Goal: Task Accomplishment & Management: Use online tool/utility

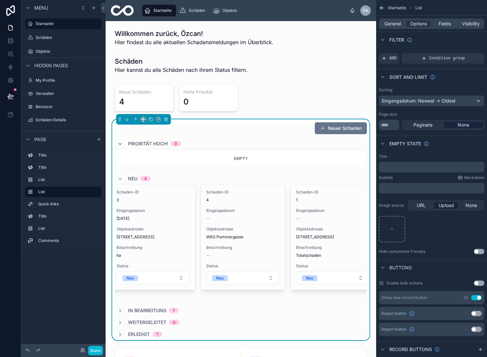
click at [120, 144] on icon at bounding box center [119, 144] width 5 height 5
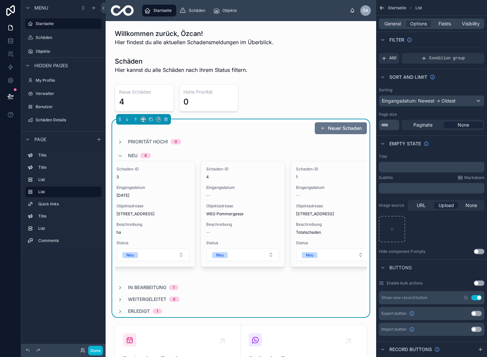
scroll to position [44, 0]
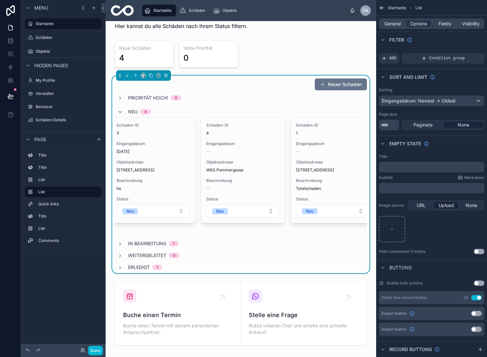
click at [121, 111] on icon at bounding box center [119, 112] width 5 height 5
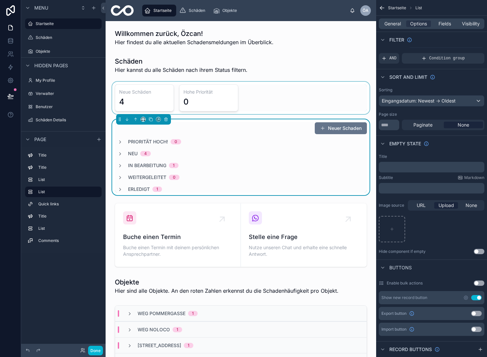
scroll to position [0, 0]
click at [136, 92] on div at bounding box center [241, 98] width 260 height 32
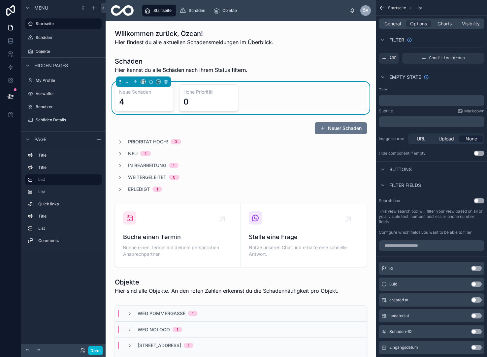
click at [213, 94] on h3 "Hohe Priorität" at bounding box center [208, 92] width 50 height 7
click at [275, 94] on div "Neue Schäden 4 Hohe Priorität 0" at bounding box center [241, 97] width 252 height 27
click at [328, 106] on div "Neue Schäden 4 Hohe Priorität 0" at bounding box center [241, 97] width 252 height 27
click at [323, 107] on div "Neue Schäden 4 Hohe Priorität 0" at bounding box center [241, 97] width 252 height 27
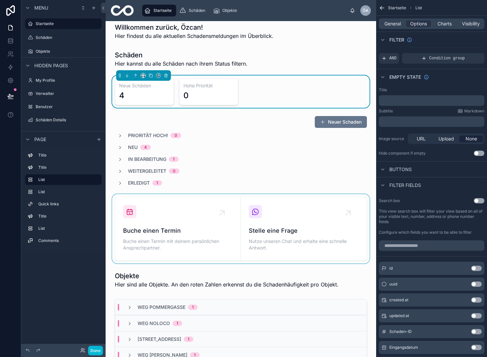
scroll to position [0, 0]
click at [285, 221] on div at bounding box center [241, 228] width 260 height 69
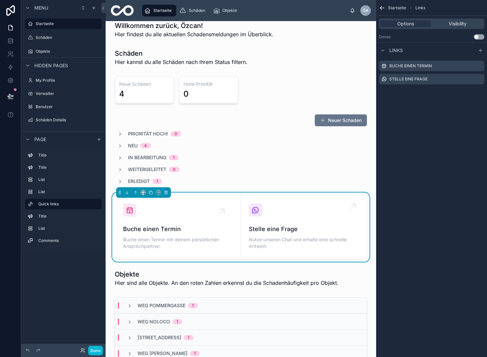
scroll to position [0, 0]
click at [180, 226] on span "Buche einen Termin" at bounding box center [178, 229] width 110 height 9
click at [478, 67] on icon "scrollable content" at bounding box center [478, 65] width 5 height 5
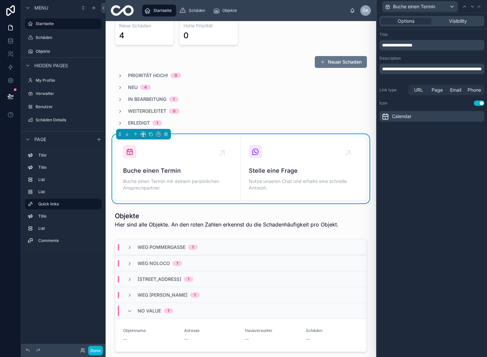
click at [405, 116] on span "Calendar" at bounding box center [401, 116] width 19 height 7
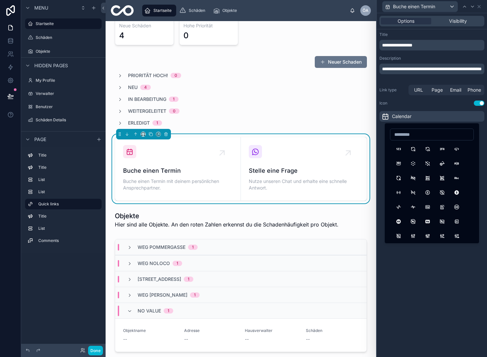
click at [405, 116] on span "Calendar" at bounding box center [401, 116] width 19 height 7
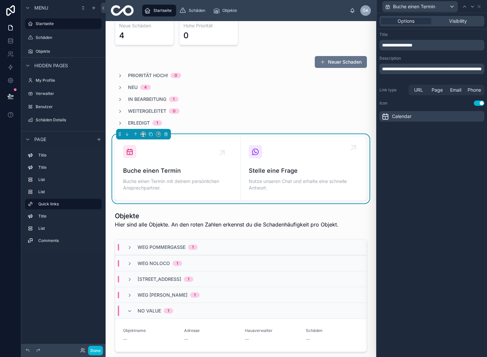
click at [307, 161] on div "Stelle eine Frage Nutze unseren Chat und erhalte eine schnelle Antwort." at bounding box center [304, 169] width 110 height 48
click at [252, 153] on icon at bounding box center [255, 152] width 8 height 8
click at [160, 158] on div "Buche einen Termin Buche einen Termin mit deinem persönlichen Ansprechpartner." at bounding box center [178, 169] width 110 height 48
click at [449, 9] on div "Buche einen Termin" at bounding box center [419, 6] width 75 height 11
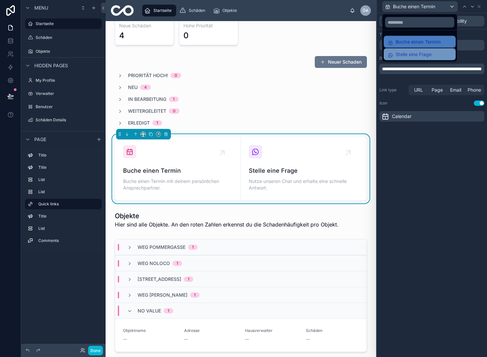
click at [425, 55] on span "Stelle eine Frage" at bounding box center [414, 54] width 36 height 8
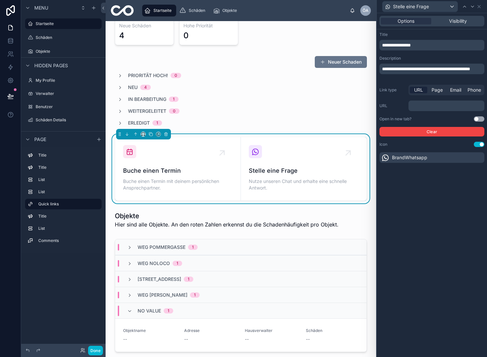
click at [424, 108] on p "﻿" at bounding box center [447, 106] width 72 height 7
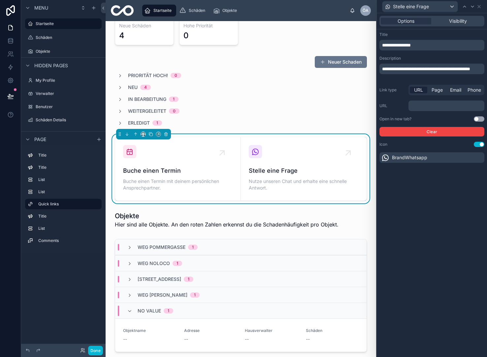
click at [399, 160] on span "BrandWhatsapp" at bounding box center [409, 157] width 35 height 7
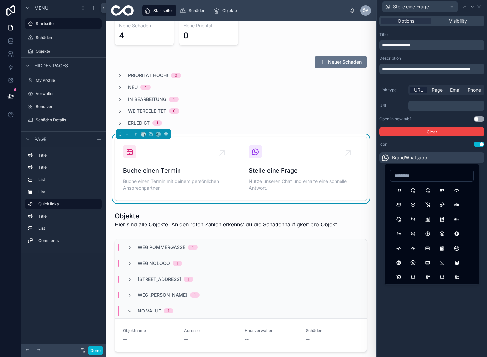
click at [399, 160] on span "BrandWhatsapp" at bounding box center [409, 157] width 35 height 7
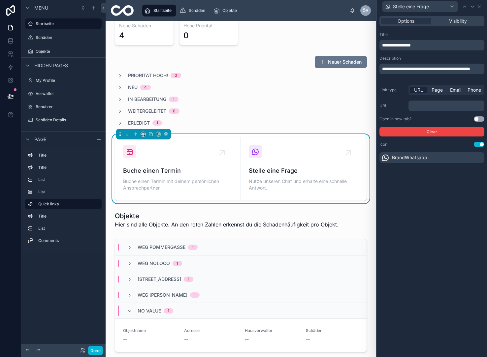
click at [480, 120] on button "Use setting" at bounding box center [479, 118] width 11 height 5
click at [476, 120] on button "Use setting" at bounding box center [479, 118] width 11 height 5
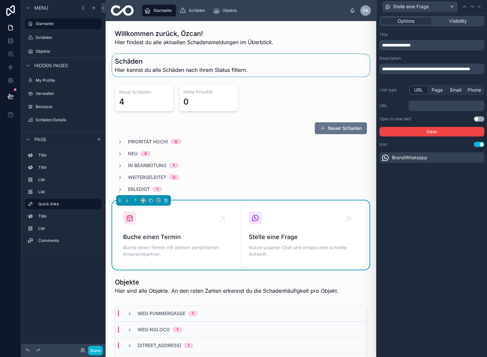
click at [184, 69] on div at bounding box center [241, 65] width 260 height 22
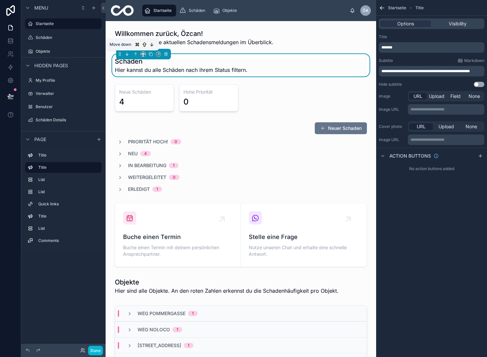
click at [126, 54] on icon at bounding box center [126, 54] width 1 height 1
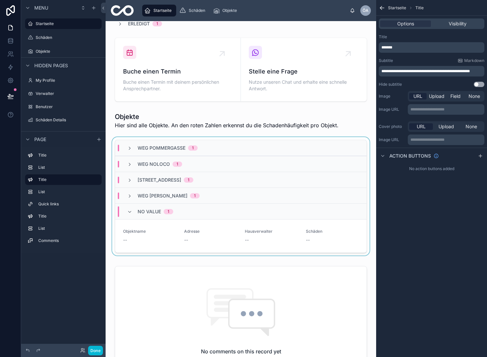
scroll to position [169, 0]
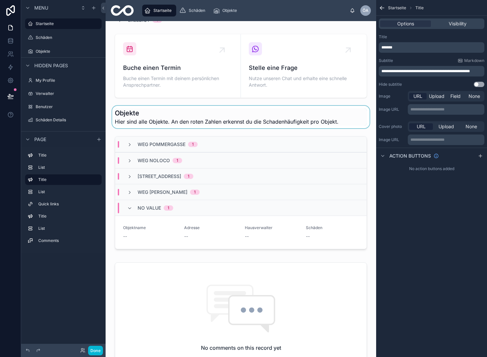
click at [204, 119] on div at bounding box center [241, 117] width 260 height 22
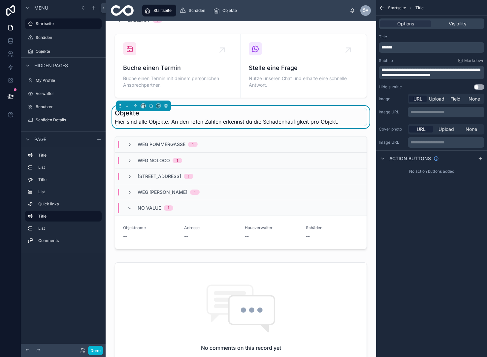
scroll to position [0, 0]
click at [220, 146] on div "WEG [STREET_ADDRESS]" at bounding box center [240, 145] width 251 height 16
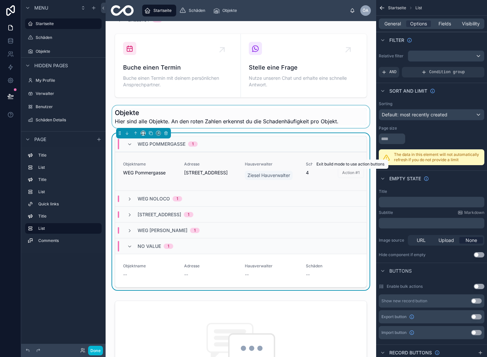
click at [346, 172] on span "Action #1" at bounding box center [351, 173] width 26 height 6
click at [129, 145] on icon at bounding box center [129, 144] width 5 height 5
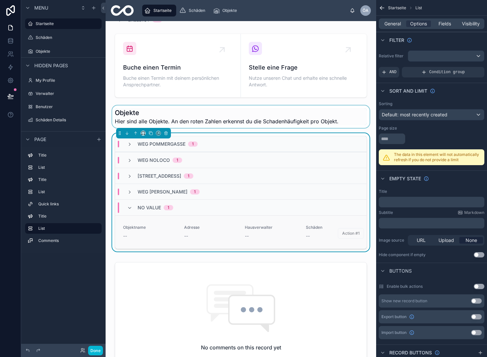
click at [152, 223] on link "Objektname -- Adresse -- Hausverwalter -- Schäden -- Action #1" at bounding box center [240, 231] width 251 height 33
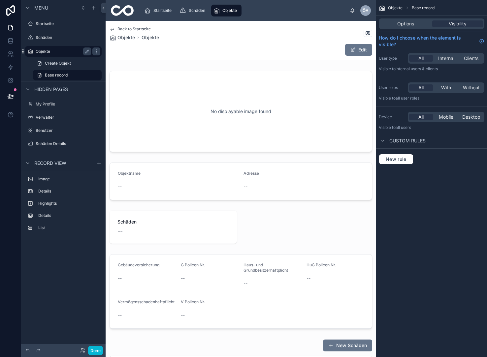
click at [34, 49] on div "Objekte" at bounding box center [63, 51] width 74 height 11
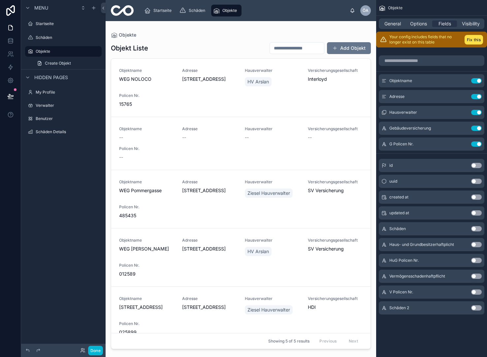
click at [222, 98] on div at bounding box center [241, 185] width 271 height 328
click at [187, 72] on span "Adresse" at bounding box center [209, 70] width 55 height 5
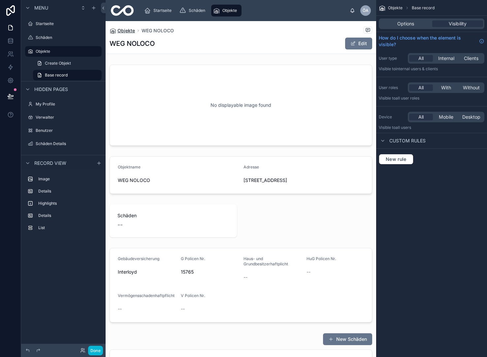
click at [120, 30] on span "Objekte" at bounding box center [125, 30] width 17 height 7
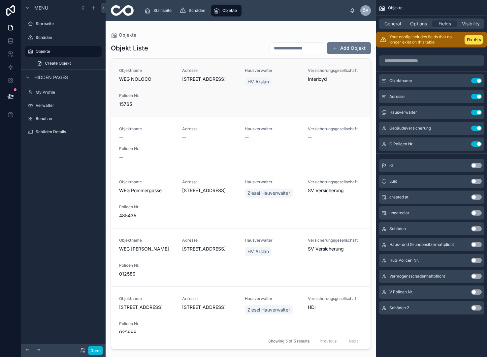
click at [242, 106] on div "Objektname WEG NOLOCO Adresse [STREET_ADDRESS][GEOGRAPHIC_DATA] HV Arslan Versi…" at bounding box center [241, 88] width 244 height 40
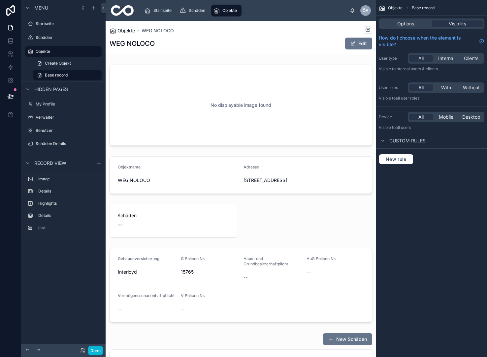
click at [125, 28] on span "Objekte" at bounding box center [125, 30] width 17 height 7
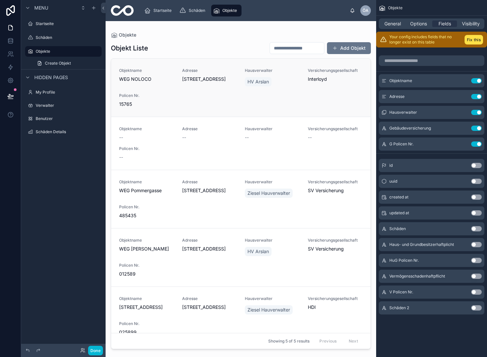
click at [184, 81] on span "[STREET_ADDRESS]" at bounding box center [209, 79] width 55 height 7
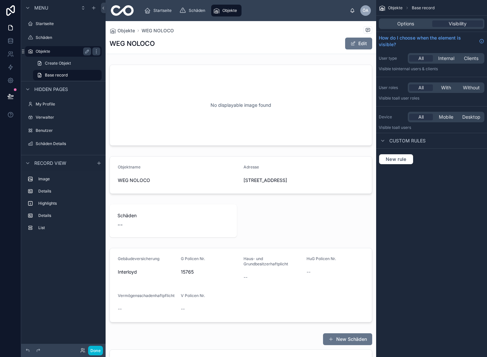
click at [49, 49] on div "Objekte" at bounding box center [63, 52] width 55 height 8
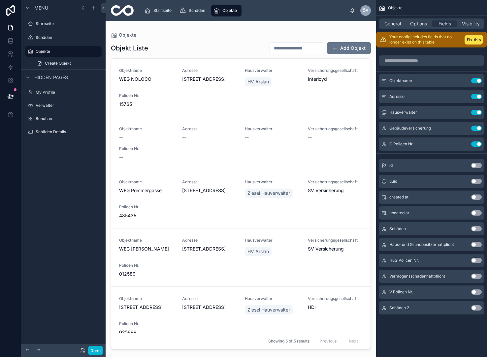
click at [270, 46] on input "text" at bounding box center [297, 48] width 54 height 9
click at [63, 49] on label "Objekte" at bounding box center [62, 51] width 53 height 5
click at [158, 75] on div "Objektname WEG NOLOCO" at bounding box center [146, 75] width 55 height 15
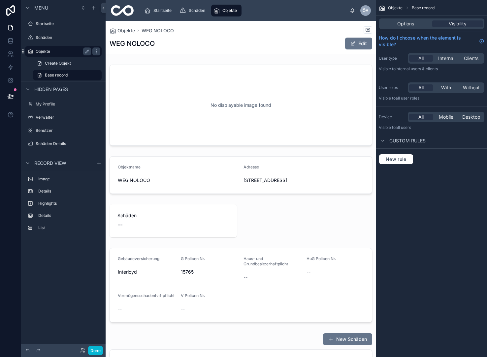
click at [63, 52] on label "Objekte" at bounding box center [62, 51] width 53 height 5
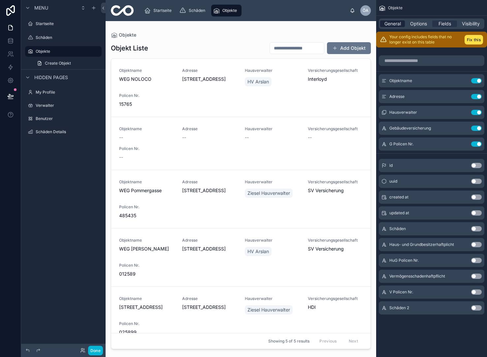
click at [389, 22] on span "General" at bounding box center [392, 23] width 16 height 7
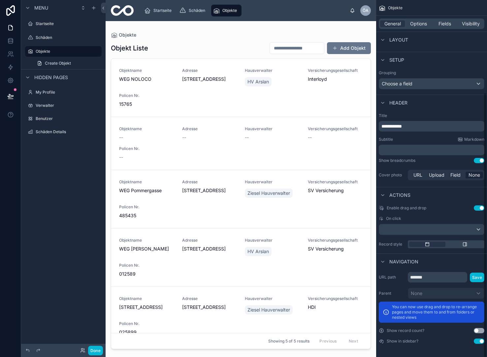
scroll to position [124, 0]
click at [479, 232] on div "scrollable content" at bounding box center [431, 229] width 105 height 11
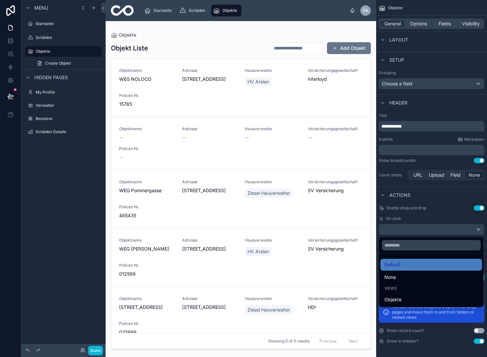
scroll to position [0, 0]
click at [475, 229] on div "scrollable content" at bounding box center [243, 178] width 487 height 357
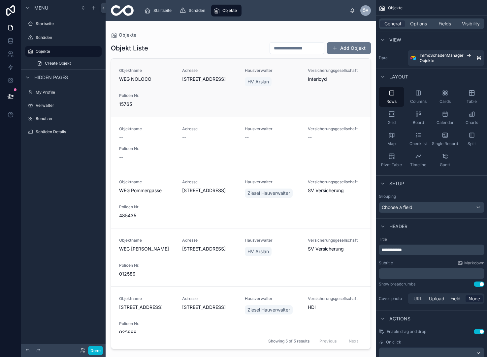
scroll to position [0, 0]
click at [251, 154] on div "Objektname -- Adresse -- Hausverwalter -- Versicherungsgesellschaft -- Policen …" at bounding box center [241, 143] width 244 height 34
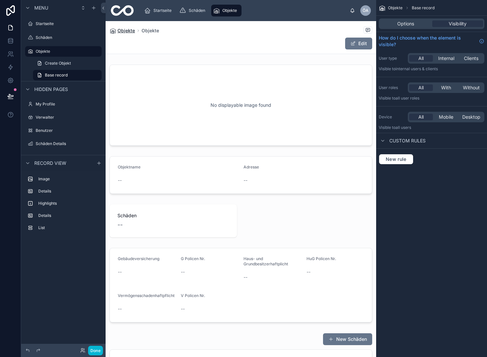
click at [118, 30] on span "Objekte" at bounding box center [125, 30] width 17 height 7
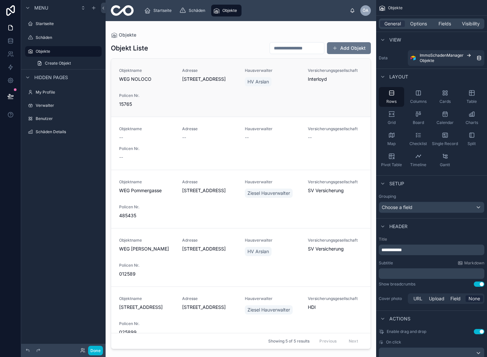
click at [185, 98] on div "Objektname WEG NOLOCO Adresse [STREET_ADDRESS][GEOGRAPHIC_DATA] HV Arslan Versi…" at bounding box center [241, 88] width 244 height 40
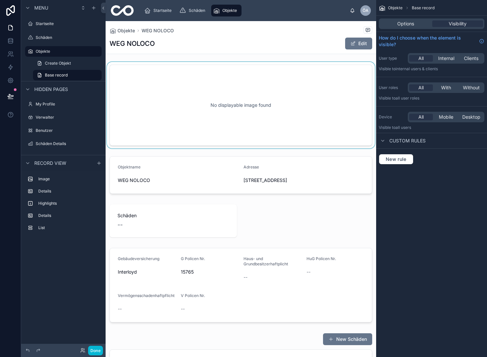
click at [241, 97] on div at bounding box center [241, 105] width 271 height 86
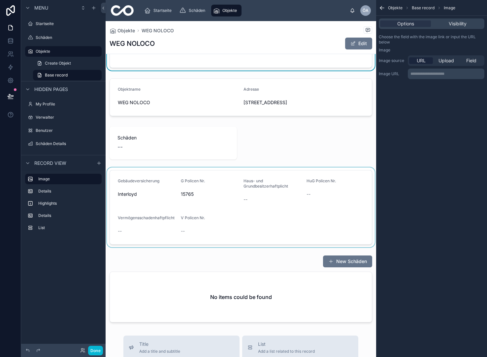
scroll to position [80, 0]
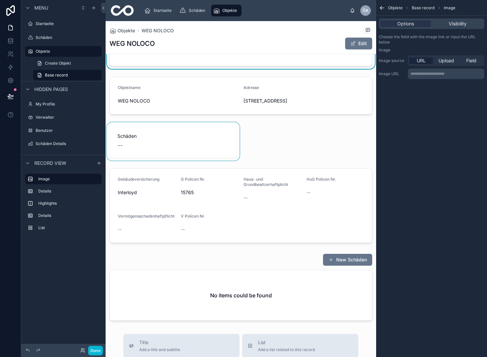
click at [172, 151] on div at bounding box center [173, 141] width 135 height 38
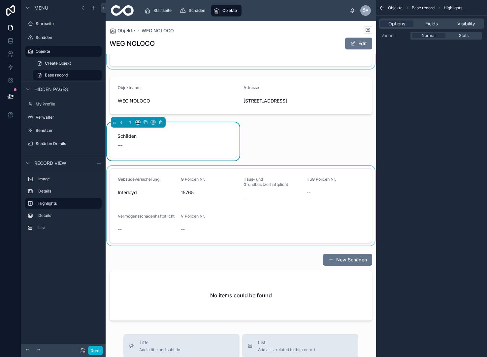
click at [166, 198] on div at bounding box center [241, 206] width 271 height 80
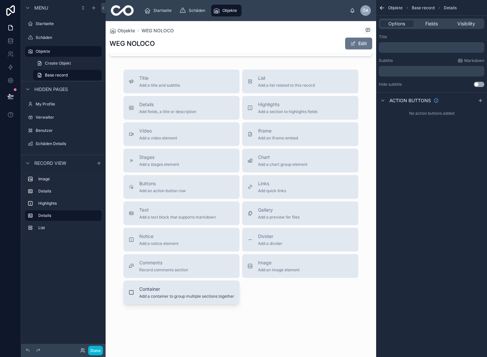
scroll to position [351, 0]
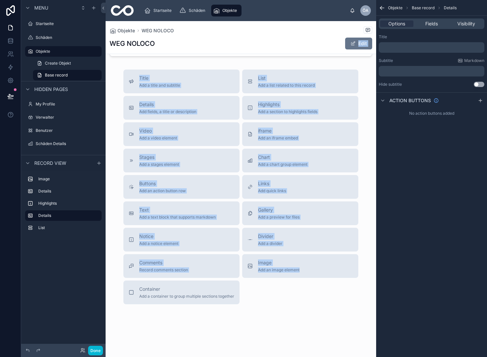
drag, startPoint x: 293, startPoint y: 309, endPoint x: 157, endPoint y: 40, distance: 301.8
click at [157, 40] on div "Objekte WEG NOLOCO WEG NOLOCO Edit No displayable image found Objektname WEG NO…" at bounding box center [241, 17] width 271 height 680
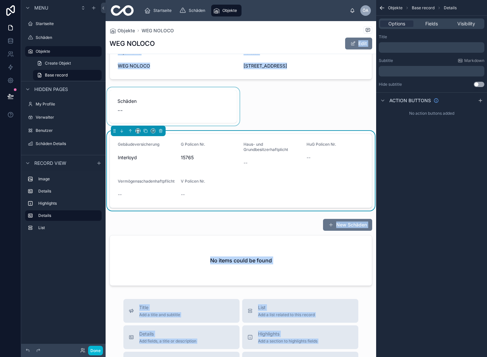
scroll to position [33, 0]
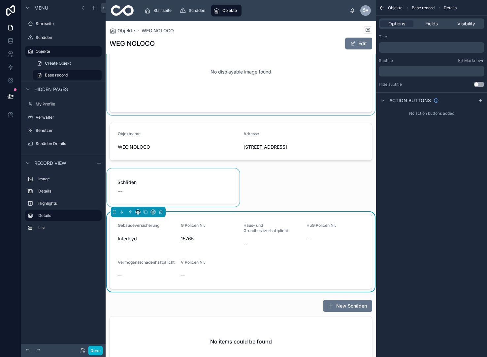
click at [147, 44] on h1 "WEG NOLOCO" at bounding box center [132, 43] width 45 height 9
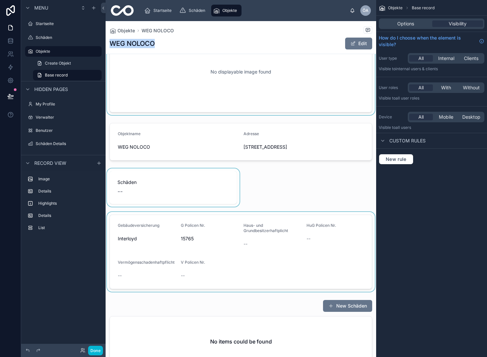
click at [147, 44] on h1 "WEG NOLOCO" at bounding box center [132, 43] width 45 height 9
click at [125, 31] on span "Objekte" at bounding box center [125, 30] width 17 height 7
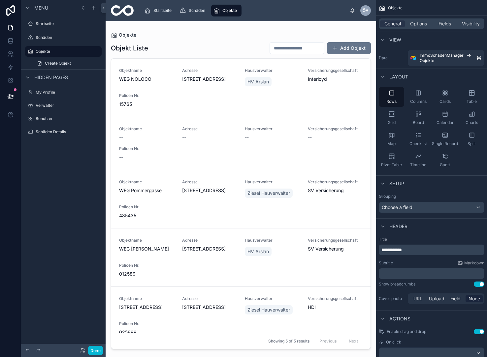
click at [116, 34] on icon at bounding box center [114, 35] width 7 height 7
click at [128, 35] on span "Objekte" at bounding box center [127, 35] width 17 height 7
click at [43, 53] on label "Objekte" at bounding box center [62, 51] width 53 height 5
click at [119, 36] on span "Objekte" at bounding box center [127, 35] width 17 height 7
drag, startPoint x: 109, startPoint y: 49, endPoint x: 166, endPoint y: 51, distance: 57.5
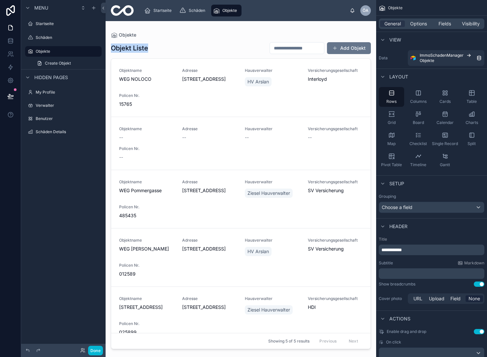
click at [166, 51] on div "Objekte Objekt Liste Add Objekt Objektname WEG NOLOCO Adresse [STREET_ADDRESS][…" at bounding box center [241, 185] width 271 height 328
click at [167, 51] on div "Objekt Liste Add Objekt" at bounding box center [241, 48] width 260 height 13
drag, startPoint x: 177, startPoint y: 50, endPoint x: 178, endPoint y: 56, distance: 5.4
click at [178, 56] on div "Objekt Liste Add Objekt Objektname WEG NOLOCO Adresse [STREET_ADDRESS][GEOGRAPH…" at bounding box center [241, 193] width 260 height 311
click at [179, 56] on div "Objekt Liste Add Objekt Objektname WEG NOLOCO Adresse [STREET_ADDRESS][GEOGRAPH…" at bounding box center [241, 193] width 260 height 311
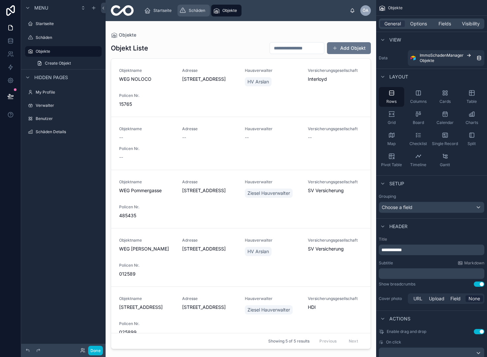
click at [206, 10] on div "Schäden" at bounding box center [194, 10] width 28 height 11
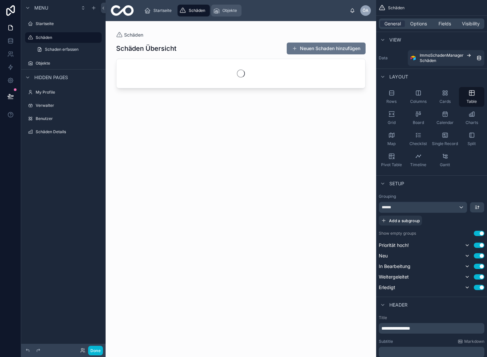
click at [222, 10] on span "Objekte" at bounding box center [229, 10] width 15 height 5
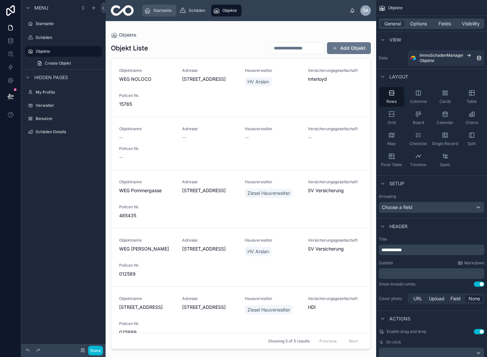
click at [170, 11] on span "Startseite" at bounding box center [162, 10] width 18 height 5
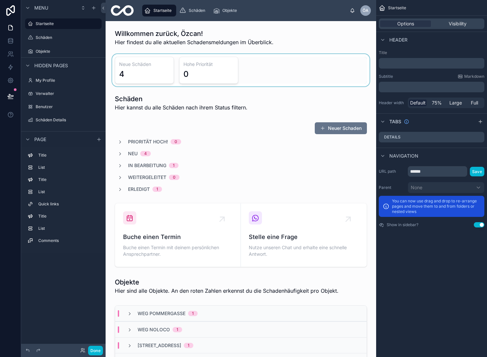
click at [260, 70] on div at bounding box center [241, 70] width 260 height 32
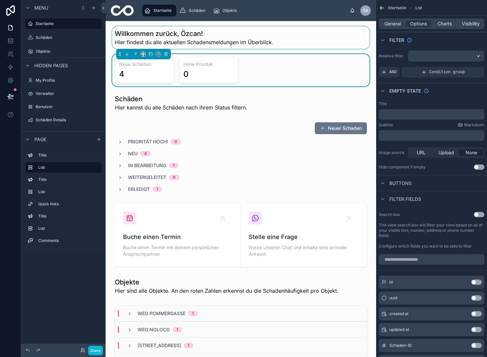
click at [154, 33] on div at bounding box center [241, 37] width 260 height 22
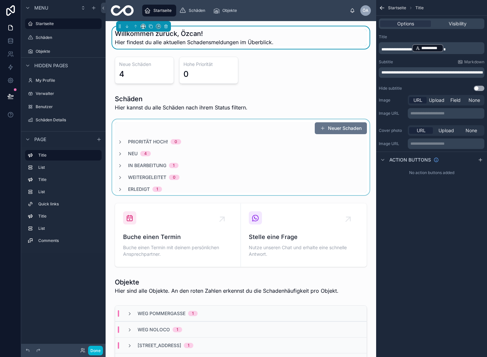
click at [138, 141] on div at bounding box center [241, 157] width 260 height 76
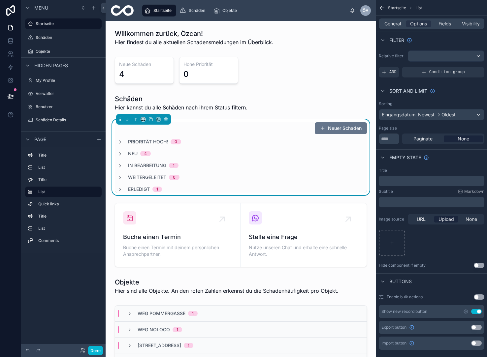
click at [126, 152] on div "Neu 4" at bounding box center [133, 153] width 33 height 7
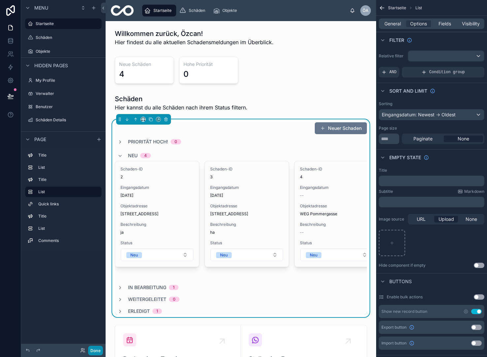
click at [93, 350] on button "Done" at bounding box center [95, 351] width 15 height 10
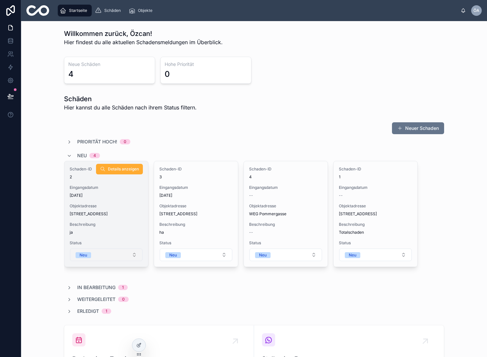
click at [122, 256] on button "Neu" at bounding box center [106, 255] width 73 height 13
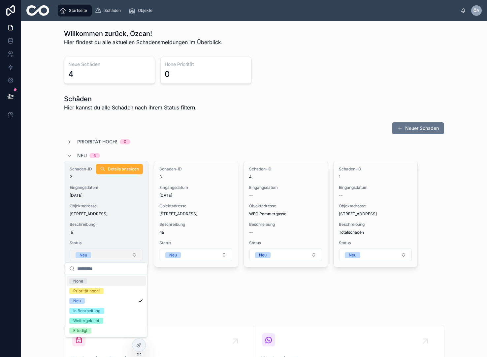
click at [123, 256] on button "Neu" at bounding box center [106, 255] width 73 height 13
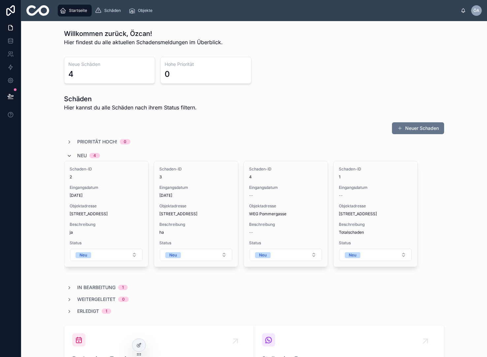
click at [71, 156] on icon at bounding box center [69, 155] width 5 height 5
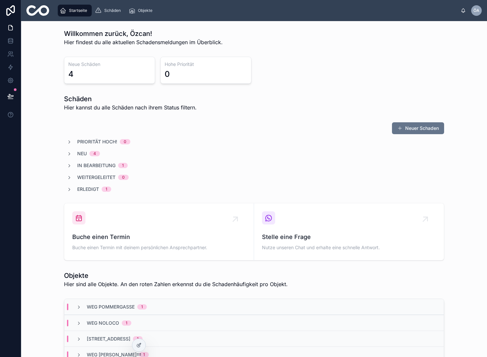
click at [83, 168] on span "In Bearbeitung" at bounding box center [96, 165] width 38 height 7
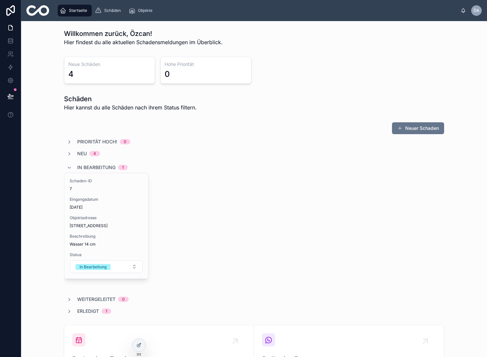
click at [83, 168] on span "In Bearbeitung" at bounding box center [96, 167] width 38 height 7
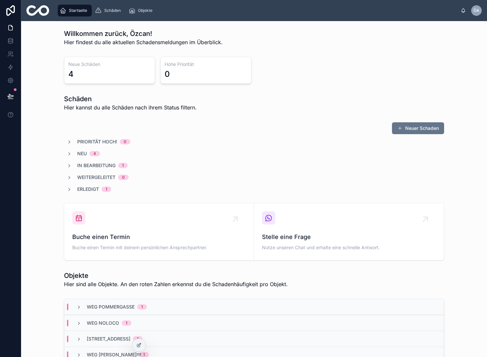
click at [99, 187] on div "Erledigt 1" at bounding box center [94, 189] width 34 height 7
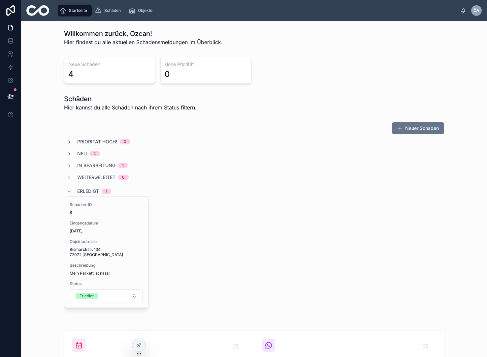
click at [96, 188] on div "Erledigt 1" at bounding box center [94, 191] width 34 height 11
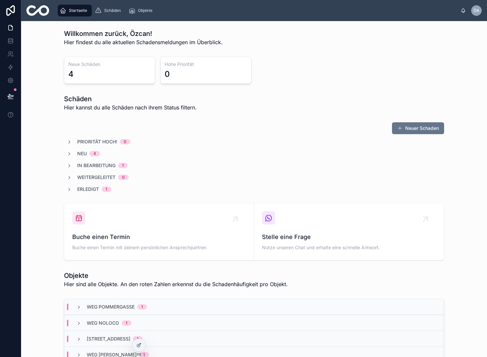
click at [96, 189] on span "Erledigt" at bounding box center [88, 189] width 22 height 7
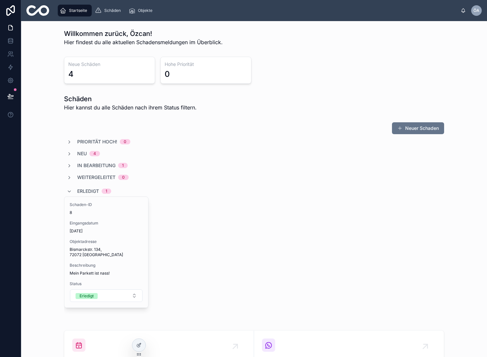
click at [90, 176] on span "Weitergeleitet" at bounding box center [96, 177] width 38 height 7
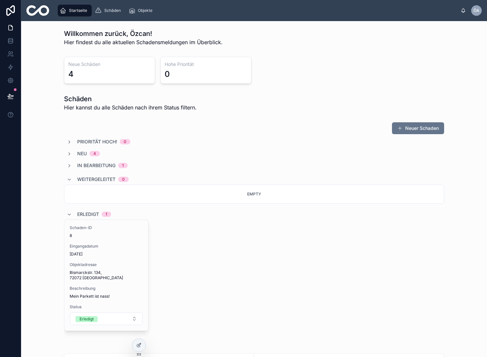
click at [91, 162] on div "Priorität hoch! 0 Neu 4 In Bearbeitung 1 Weitergeleitet 0 Empty Erledigt 1 Scha…" at bounding box center [254, 241] width 380 height 205
drag, startPoint x: 90, startPoint y: 166, endPoint x: 89, endPoint y: 161, distance: 4.9
click at [90, 164] on span "In Bearbeitung" at bounding box center [96, 165] width 38 height 7
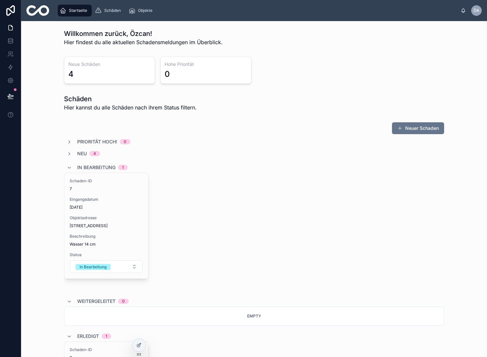
click at [87, 155] on div "Neu 4" at bounding box center [88, 153] width 23 height 7
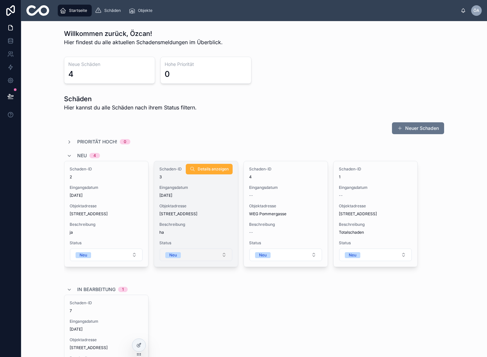
click at [224, 254] on button "Neu" at bounding box center [196, 255] width 73 height 13
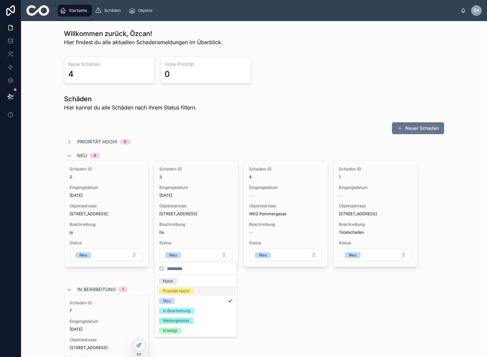
click at [189, 291] on div "Priorität hoch!" at bounding box center [176, 291] width 26 height 6
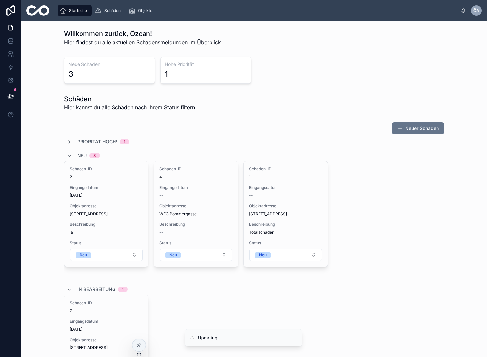
click at [90, 141] on span "Priorität hoch!" at bounding box center [97, 142] width 40 height 7
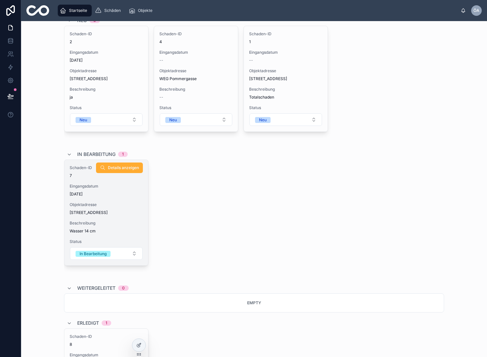
scroll to position [260, 0]
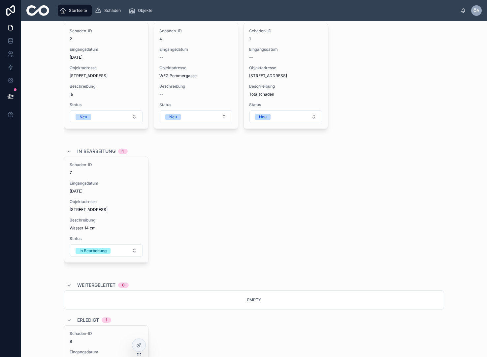
click at [249, 300] on span "Empty" at bounding box center [254, 300] width 14 height 5
click at [88, 287] on span "Weitergeleitet" at bounding box center [96, 285] width 38 height 7
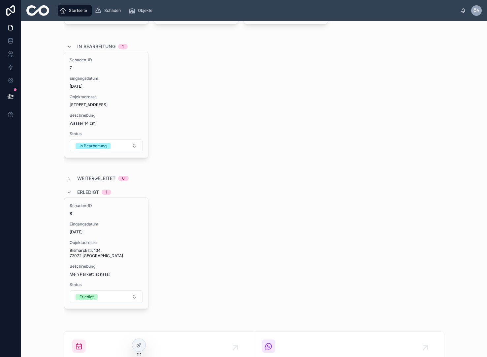
scroll to position [370, 0]
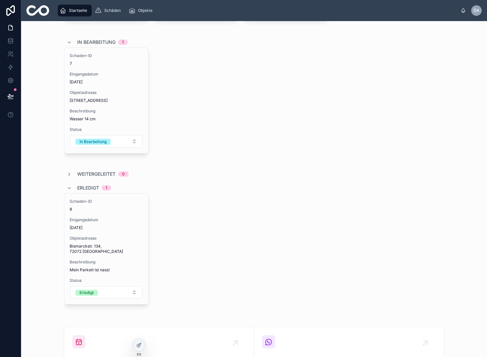
click at [76, 189] on div "Erledigt 1" at bounding box center [89, 188] width 45 height 11
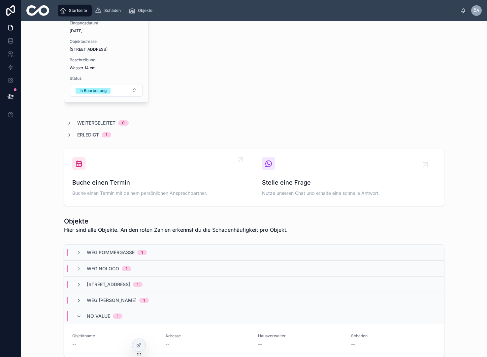
scroll to position [423, 0]
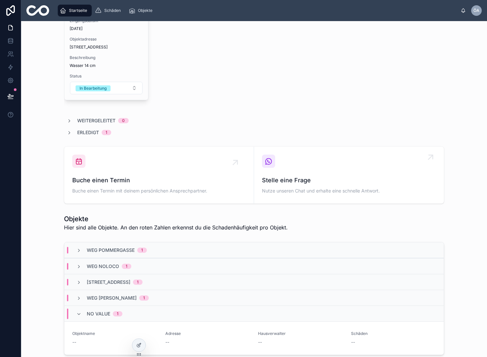
click at [325, 162] on div "Stelle eine Frage Nutze unseren Chat und erhalte eine schnelle Antwort." at bounding box center [349, 175] width 174 height 41
click at [270, 160] on icon at bounding box center [269, 161] width 8 height 8
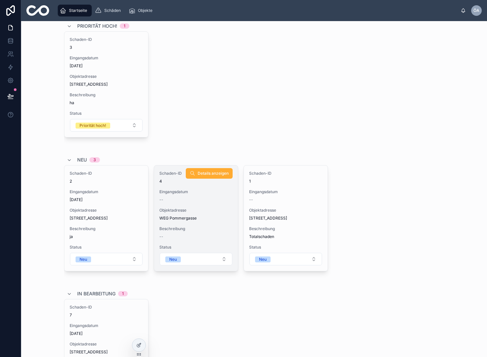
scroll to position [117, 0]
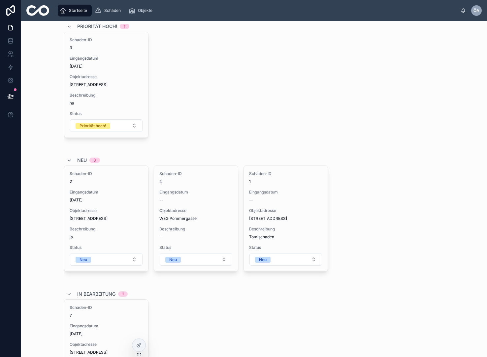
click at [68, 159] on icon at bounding box center [69, 160] width 5 height 5
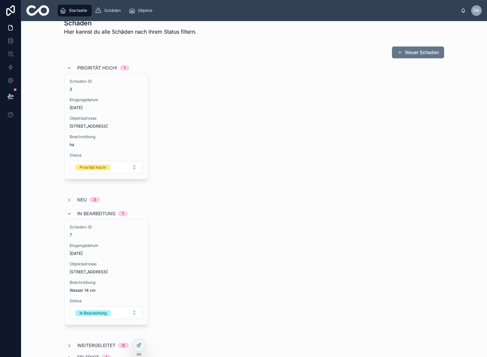
scroll to position [89, 0]
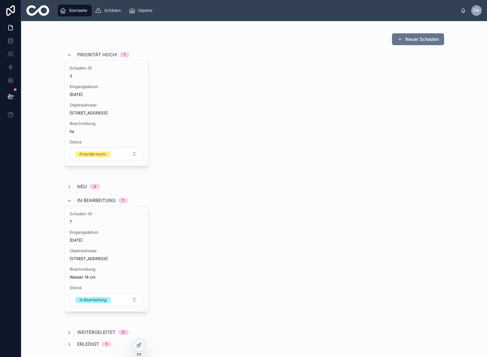
click at [86, 202] on span "In Bearbeitung" at bounding box center [96, 200] width 38 height 7
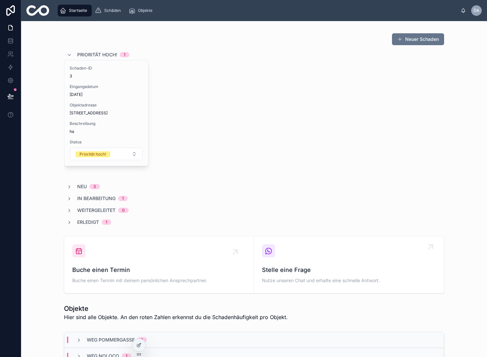
click at [352, 265] on div "Stelle eine Frage Nutze unseren Chat und erhalte eine schnelle Antwort." at bounding box center [349, 265] width 174 height 41
click at [13, 30] on icon at bounding box center [11, 27] width 4 height 5
click at [10, 50] on link at bounding box center [10, 54] width 21 height 13
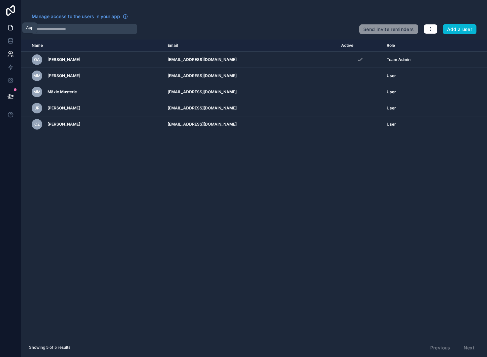
click at [12, 31] on icon at bounding box center [10, 27] width 7 height 7
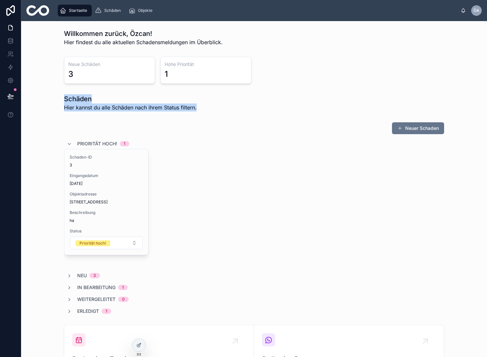
drag, startPoint x: 58, startPoint y: 103, endPoint x: 136, endPoint y: 116, distance: 79.0
drag, startPoint x: 207, startPoint y: 124, endPoint x: 107, endPoint y: 110, distance: 100.7
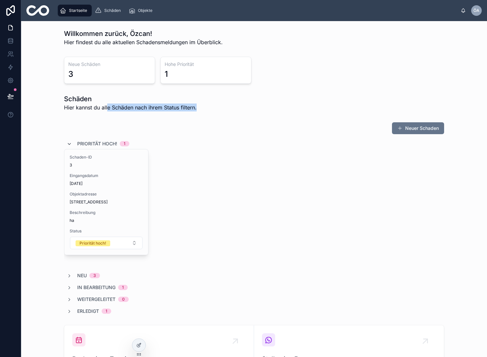
click at [69, 145] on icon at bounding box center [69, 144] width 5 height 5
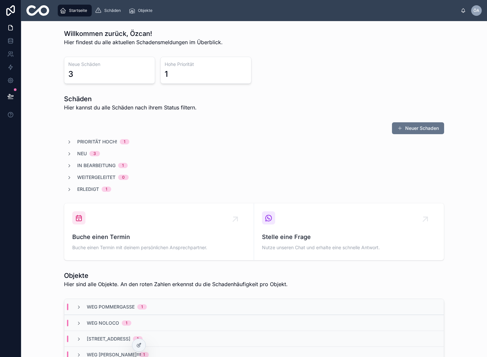
click at [72, 190] on div "Erledigt 1" at bounding box center [89, 189] width 45 height 7
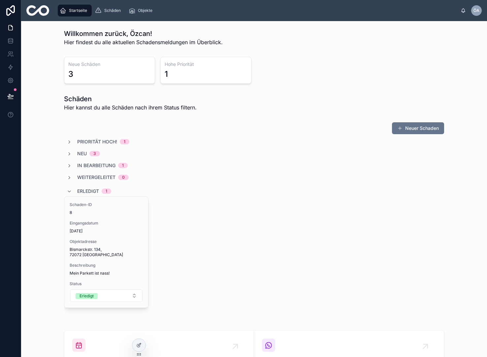
click at [72, 190] on div "Erledigt 1" at bounding box center [89, 191] width 45 height 11
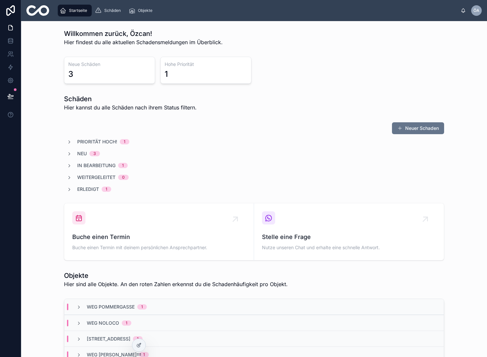
click at [235, 73] on div "1" at bounding box center [206, 74] width 82 height 11
click at [94, 66] on h3 "Neue Schäden" at bounding box center [109, 64] width 82 height 7
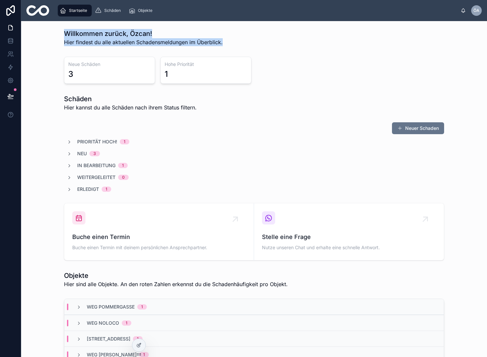
drag, startPoint x: 62, startPoint y: 33, endPoint x: 195, endPoint y: 51, distance: 134.3
click at [195, 51] on div "Willkommen zurück, Özcan! Hier findest du alle aktuellen Schadensmeldungen im Ü…" at bounding box center [254, 327] width 466 height 613
click at [197, 51] on div "Willkommen zurück, Özcan! Hier findest du alle aktuellen Schadensmeldungen im Ü…" at bounding box center [254, 327] width 466 height 613
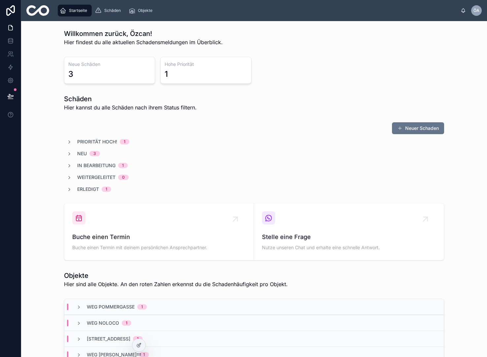
click at [207, 73] on div "1" at bounding box center [206, 74] width 82 height 11
click at [334, 98] on div "Schäden Hier kannst du alle Schäden nach ihrem Status filtern." at bounding box center [254, 102] width 380 height 17
click at [84, 166] on span "In Bearbeitung" at bounding box center [96, 165] width 38 height 7
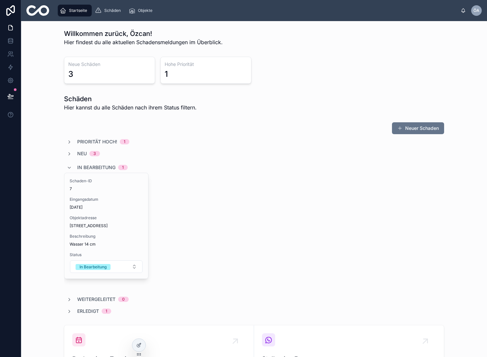
click at [84, 166] on span "In Bearbeitung" at bounding box center [96, 167] width 38 height 7
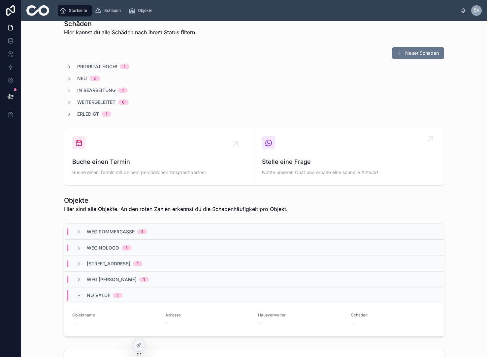
scroll to position [77, 0]
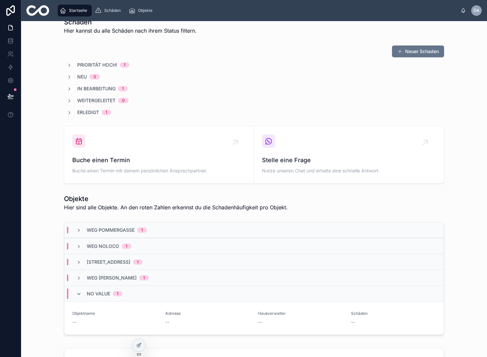
click at [80, 296] on icon at bounding box center [78, 294] width 5 height 5
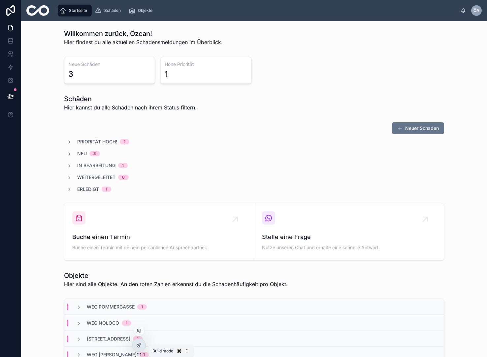
scroll to position [0, 0]
click at [135, 344] on div at bounding box center [138, 345] width 13 height 13
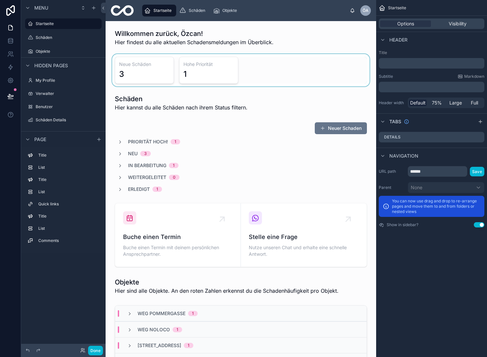
click at [212, 74] on div at bounding box center [241, 70] width 260 height 32
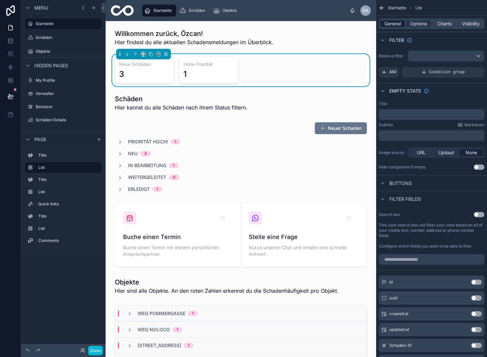
click at [399, 23] on span "General" at bounding box center [392, 23] width 16 height 7
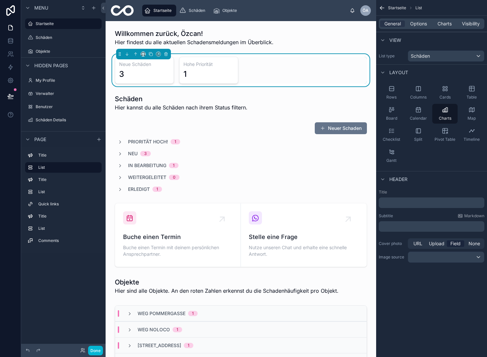
click at [436, 56] on div "Schäden" at bounding box center [446, 56] width 76 height 11
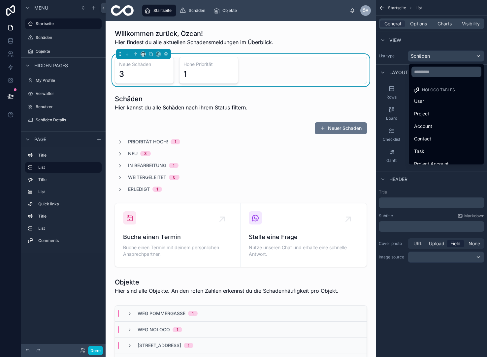
click at [436, 56] on div "scrollable content" at bounding box center [243, 178] width 487 height 357
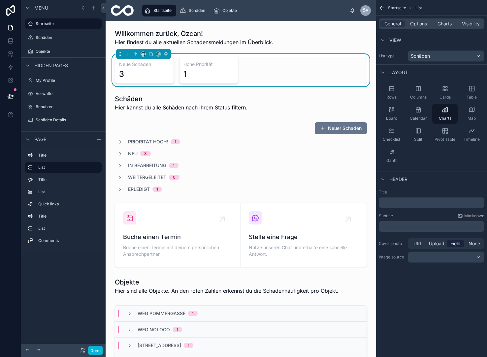
click at [202, 63] on h3 "Hohe Priorität" at bounding box center [208, 64] width 50 height 7
click at [228, 43] on div at bounding box center [241, 37] width 260 height 22
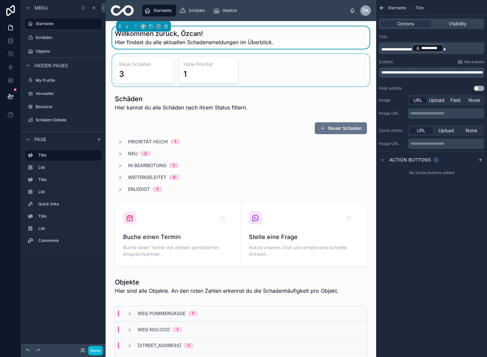
click at [226, 60] on div at bounding box center [241, 70] width 260 height 32
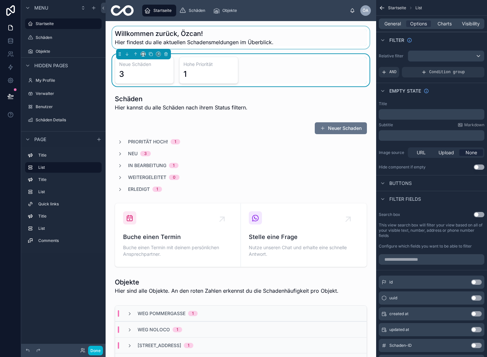
click at [207, 74] on div "1" at bounding box center [208, 74] width 50 height 11
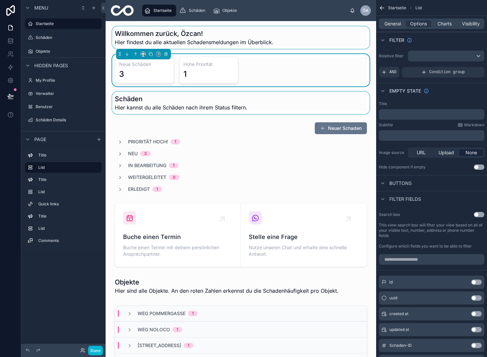
click at [221, 107] on div at bounding box center [241, 103] width 260 height 22
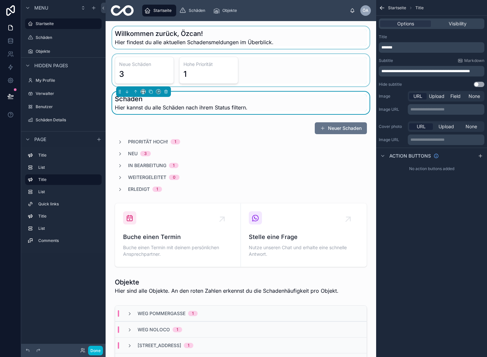
click at [218, 77] on div at bounding box center [241, 70] width 260 height 32
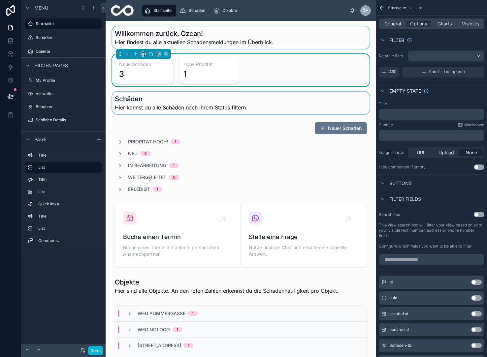
click at [165, 75] on div "3" at bounding box center [144, 74] width 50 height 11
click at [395, 185] on span "Buttons" at bounding box center [400, 183] width 22 height 7
click at [395, 196] on span "Filter fields" at bounding box center [405, 199] width 32 height 7
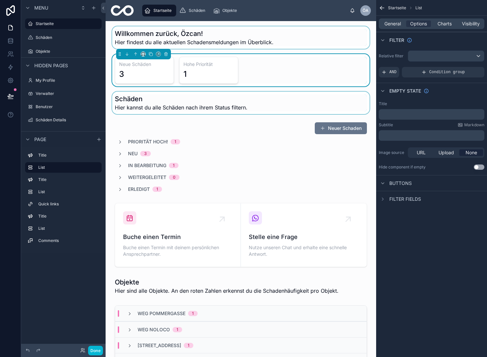
click at [395, 197] on span "Filter fields" at bounding box center [405, 199] width 32 height 7
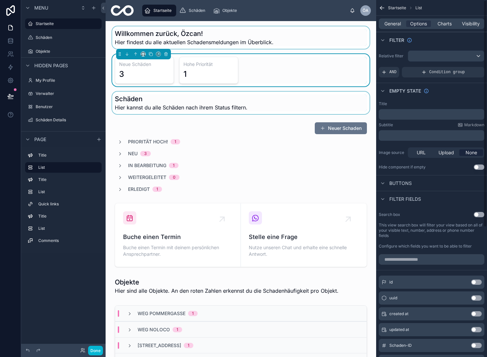
click at [393, 203] on div "Filter fields" at bounding box center [400, 199] width 42 height 8
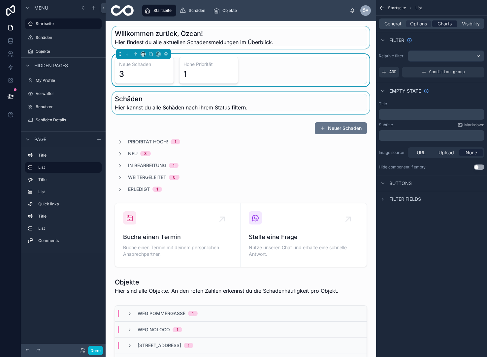
click at [451, 23] on span "Charts" at bounding box center [445, 23] width 14 height 7
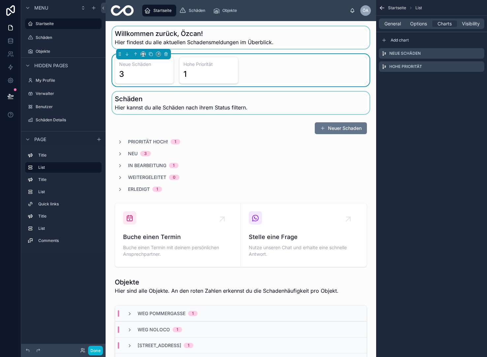
click at [206, 76] on div "1" at bounding box center [208, 74] width 50 height 11
click at [275, 79] on div "Neue Schäden 3 Hohe Priorität 1" at bounding box center [241, 70] width 252 height 27
click at [263, 70] on div "Neue Schäden 3 Hohe Priorität 1" at bounding box center [241, 70] width 252 height 27
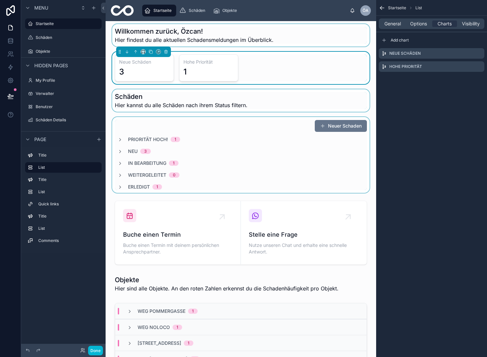
scroll to position [3, 0]
click at [162, 139] on div at bounding box center [241, 154] width 260 height 76
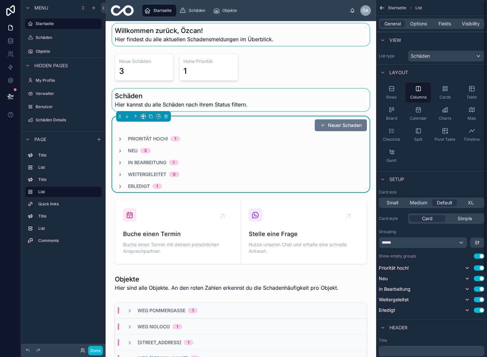
scroll to position [0, 0]
click at [414, 22] on span "Options" at bounding box center [418, 23] width 17 height 7
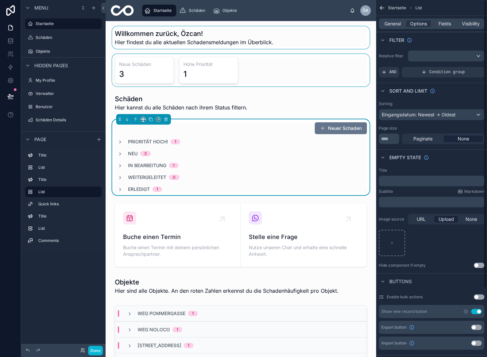
click at [217, 78] on div at bounding box center [241, 70] width 260 height 32
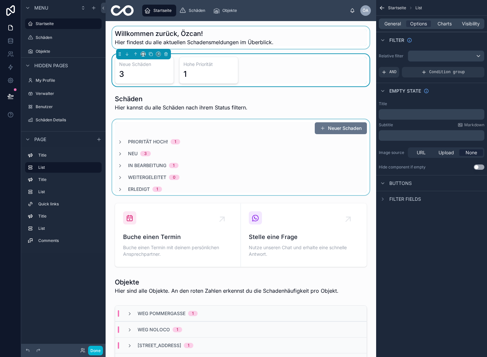
click at [163, 84] on div "Neue Schäden 3 Hohe Priorität 1" at bounding box center [241, 70] width 260 height 32
click at [445, 22] on span "Charts" at bounding box center [445, 23] width 14 height 7
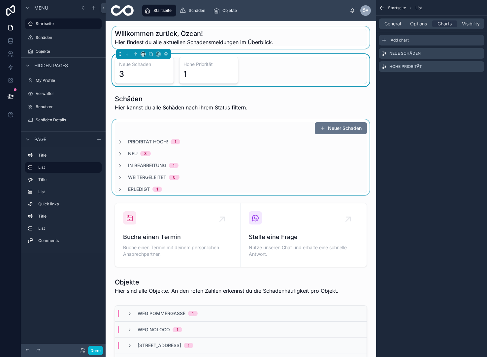
click at [385, 40] on icon "scrollable content" at bounding box center [383, 40] width 5 height 5
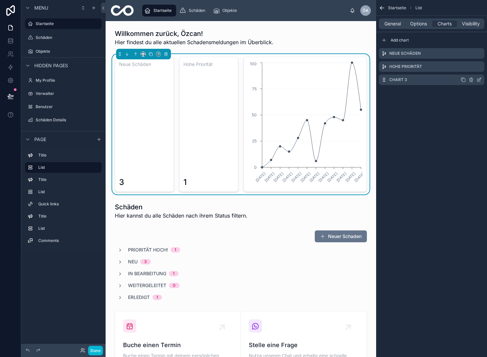
click at [479, 80] on icon "scrollable content" at bounding box center [478, 79] width 5 height 5
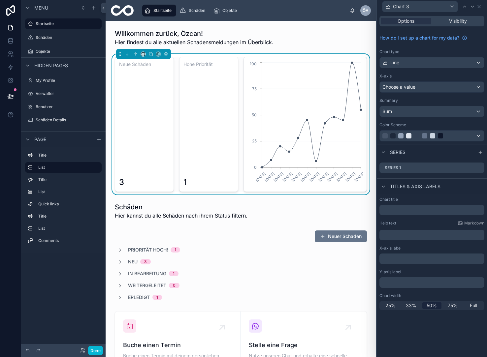
click at [435, 63] on div "Line" at bounding box center [432, 62] width 104 height 11
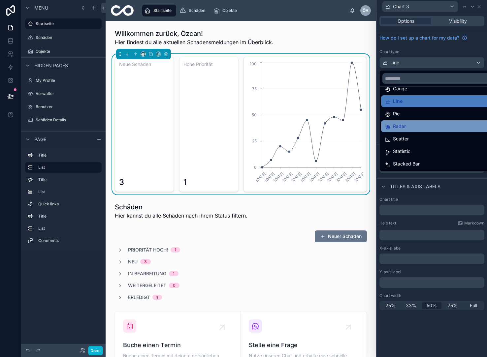
scroll to position [47, 0]
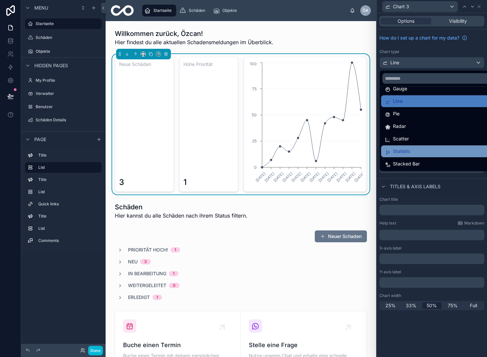
click at [428, 151] on div "Statistic" at bounding box center [439, 151] width 109 height 8
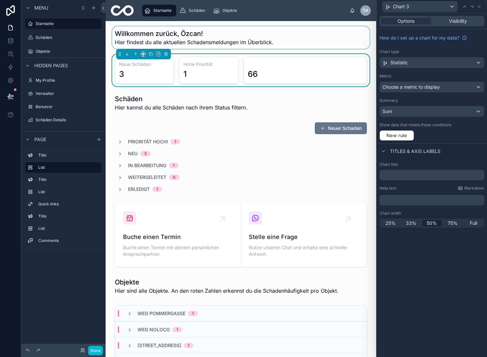
scroll to position [0, 0]
click at [413, 224] on span "33%" at bounding box center [411, 223] width 11 height 7
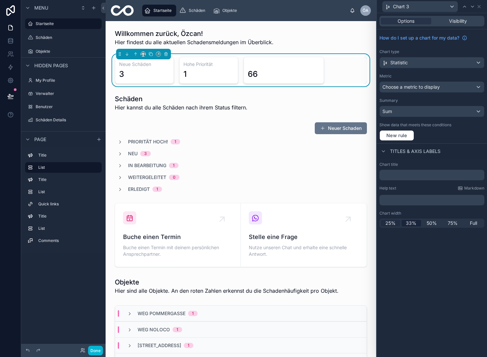
click at [389, 224] on span "25%" at bounding box center [390, 223] width 10 height 7
click at [428, 112] on div "Sum" at bounding box center [432, 111] width 104 height 11
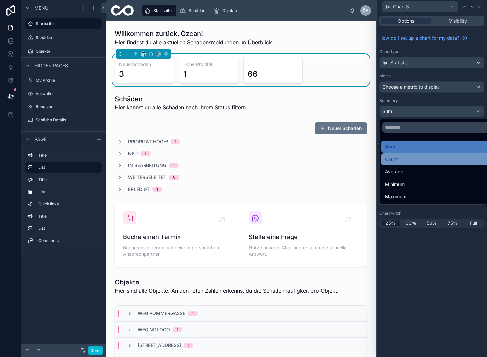
click at [418, 156] on div "Count" at bounding box center [439, 159] width 109 height 8
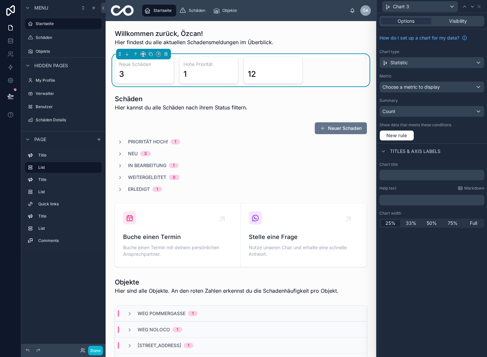
click at [275, 76] on div "12" at bounding box center [273, 70] width 50 height 18
click at [428, 111] on div "Count" at bounding box center [432, 111] width 104 height 11
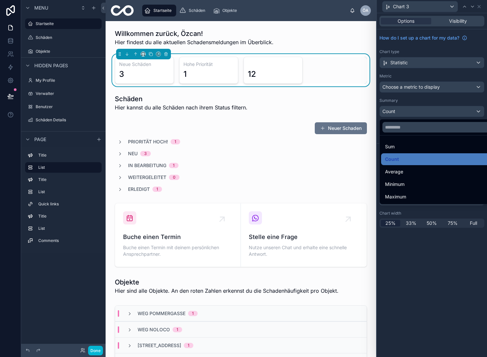
click at [279, 63] on div "12" at bounding box center [273, 70] width 50 height 18
click at [282, 66] on div "12" at bounding box center [273, 70] width 50 height 18
click at [243, 70] on div "Neue Schäden 3 Hohe Priorität 1 12" at bounding box center [241, 70] width 252 height 27
click at [186, 72] on div "1" at bounding box center [184, 74] width 3 height 11
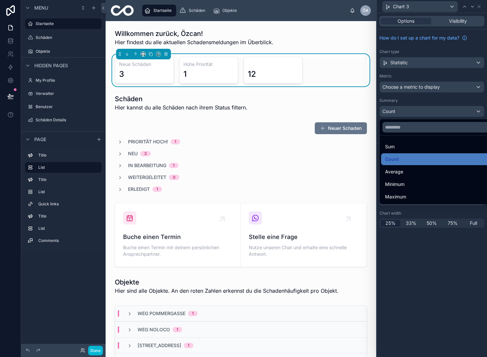
click at [275, 65] on div "12" at bounding box center [273, 70] width 50 height 18
click at [451, 60] on div at bounding box center [432, 178] width 110 height 357
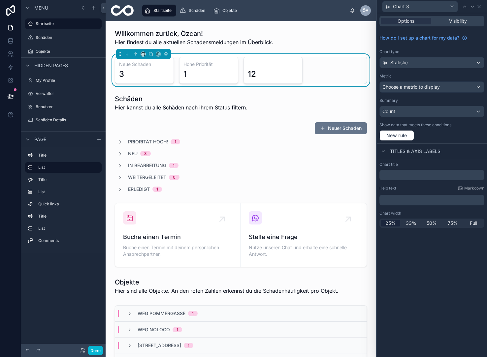
click at [451, 60] on div "Statistic" at bounding box center [432, 62] width 104 height 11
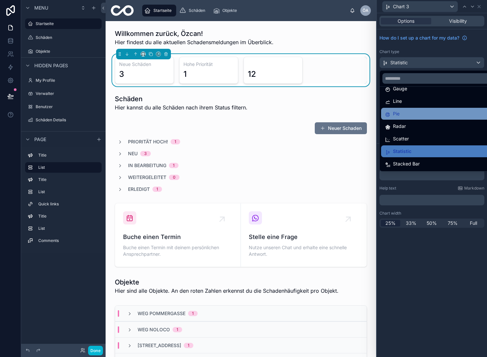
scroll to position [47, 0]
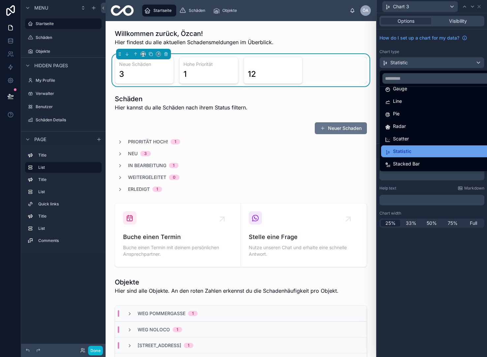
click at [405, 155] on span "Statistic" at bounding box center [402, 151] width 18 height 8
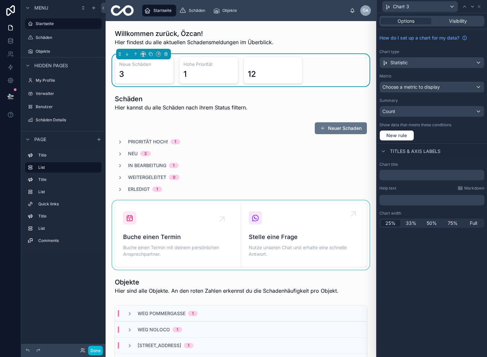
click at [289, 211] on div at bounding box center [241, 235] width 260 height 69
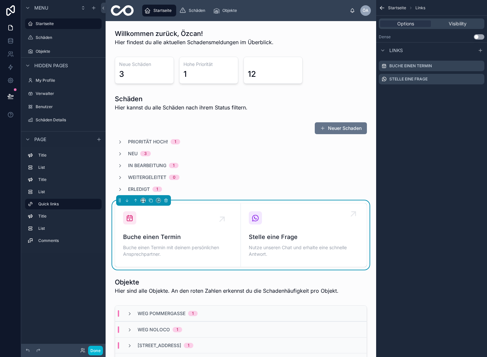
click at [255, 218] on icon at bounding box center [255, 218] width 8 height 8
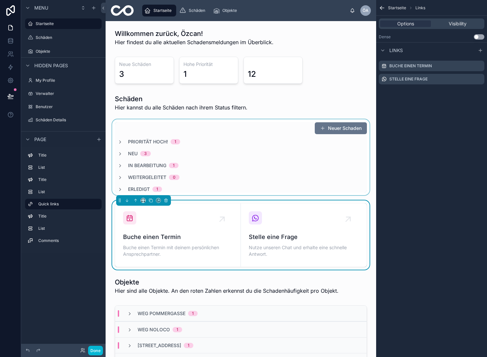
click at [135, 188] on div at bounding box center [241, 157] width 260 height 76
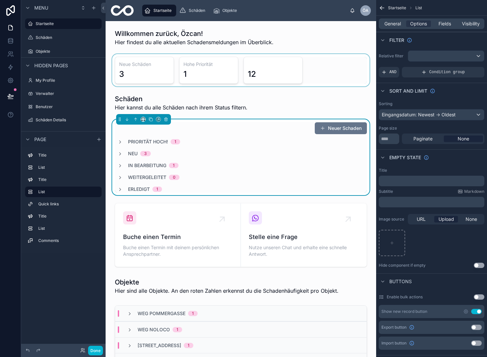
click at [264, 72] on div at bounding box center [241, 70] width 260 height 32
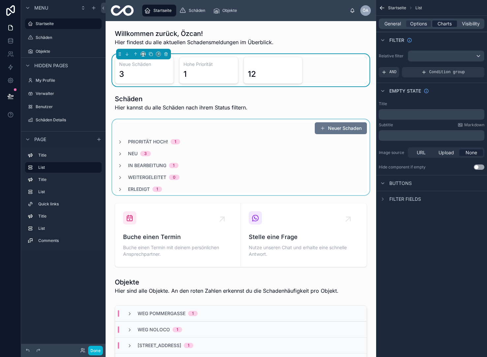
click at [446, 21] on span "Charts" at bounding box center [445, 23] width 14 height 7
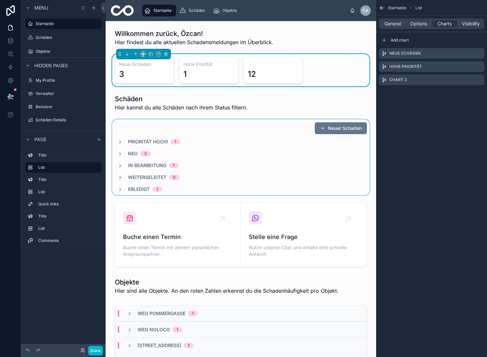
click at [281, 68] on div "12" at bounding box center [273, 70] width 50 height 18
click at [270, 71] on div "12" at bounding box center [273, 70] width 50 height 18
click at [478, 80] on icon "scrollable content" at bounding box center [478, 79] width 5 height 5
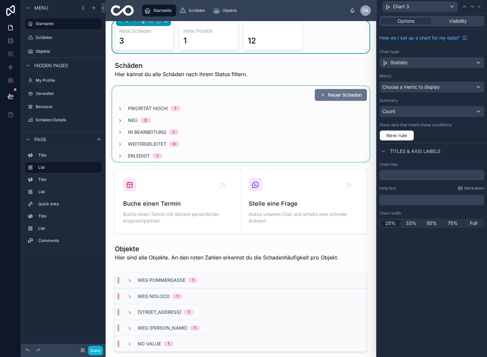
scroll to position [34, 0]
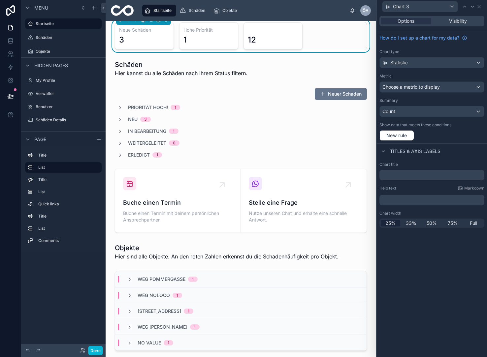
click at [421, 87] on span "Choose a metric to display" at bounding box center [410, 87] width 57 height 6
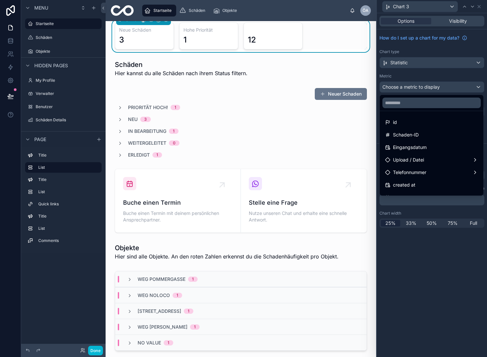
click at [424, 88] on div at bounding box center [432, 178] width 110 height 357
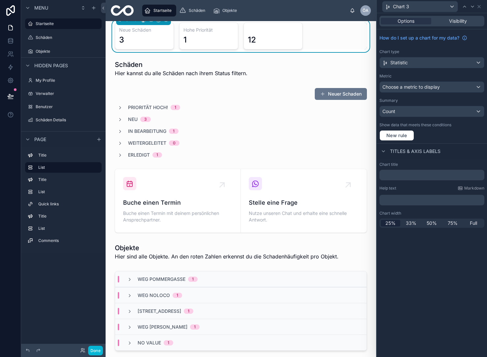
scroll to position [0, 0]
click at [407, 135] on span "New rule" at bounding box center [397, 136] width 26 height 6
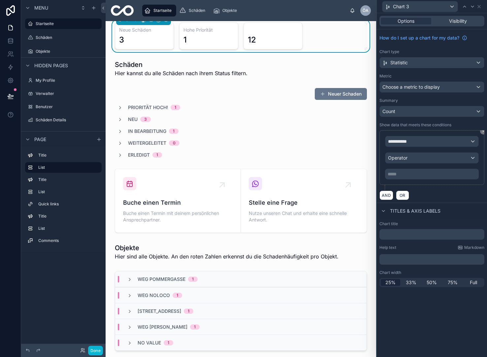
click at [422, 138] on div "**********" at bounding box center [431, 141] width 93 height 11
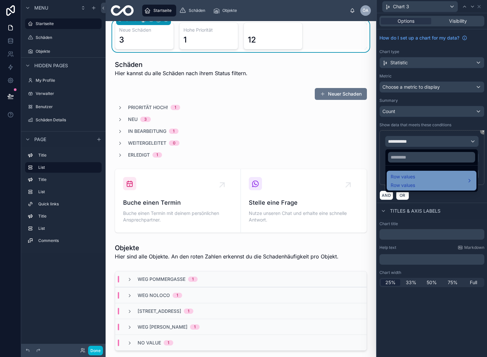
scroll to position [1, 0]
click at [416, 178] on div "Row values Row values" at bounding box center [432, 181] width 82 height 16
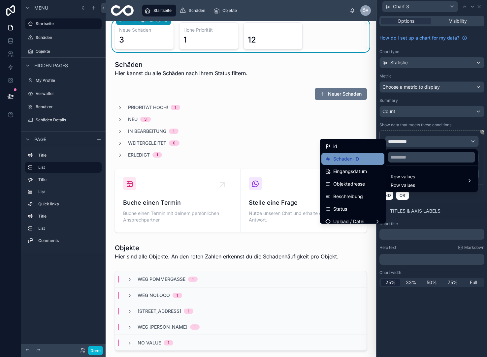
scroll to position [0, 0]
click at [358, 162] on div "Schaden-ID" at bounding box center [352, 159] width 55 height 8
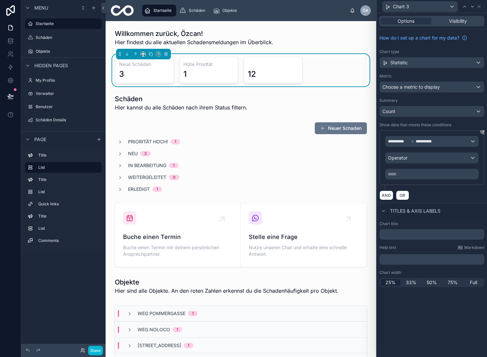
click at [422, 159] on div "Operator" at bounding box center [431, 158] width 93 height 11
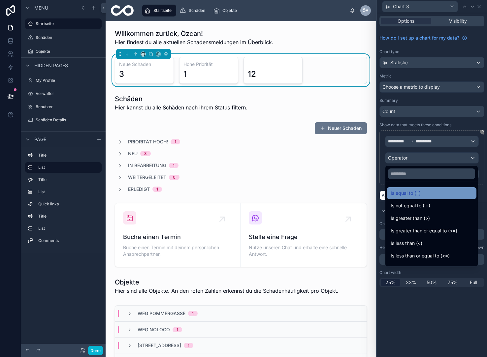
click at [418, 194] on span "Is equal to (=)" at bounding box center [406, 193] width 30 height 8
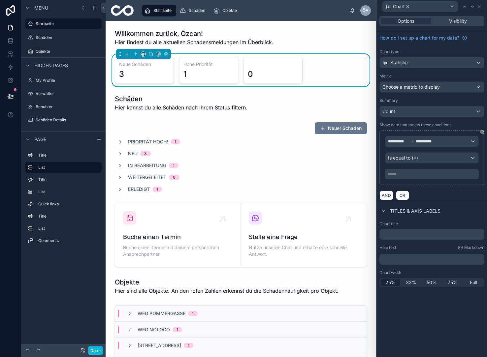
click at [420, 175] on p "***** ﻿" at bounding box center [433, 174] width 90 height 7
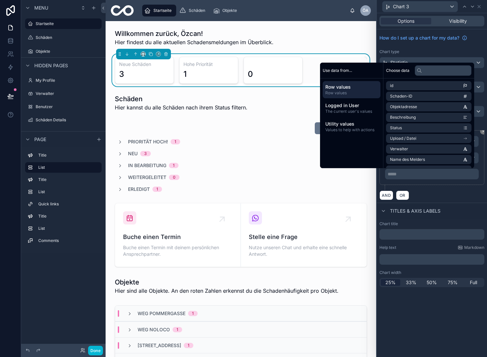
click at [481, 169] on div "**********" at bounding box center [431, 157] width 105 height 55
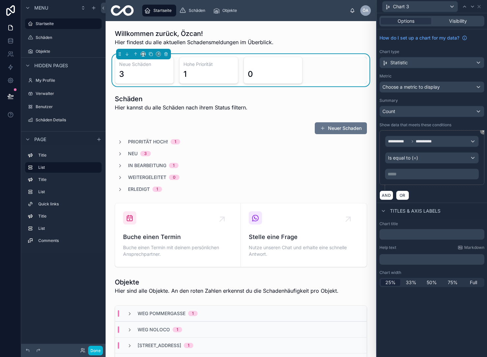
click at [419, 139] on div "**********" at bounding box center [431, 141] width 93 height 11
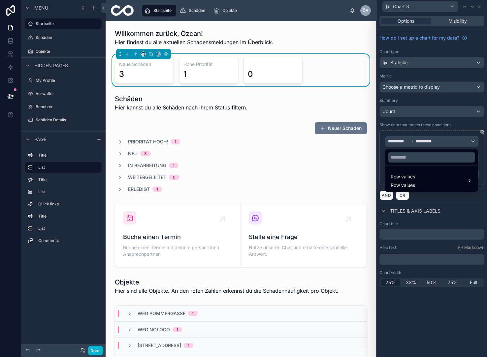
click at [419, 139] on div at bounding box center [432, 178] width 110 height 357
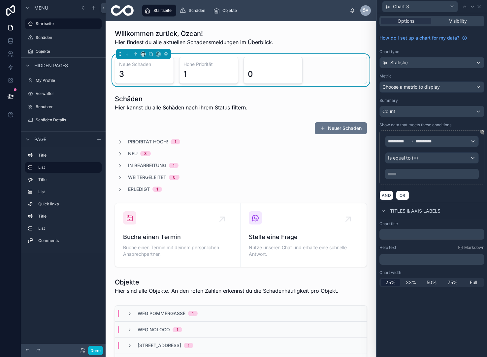
click at [259, 64] on div "0" at bounding box center [273, 70] width 50 height 18
click at [422, 232] on input "text" at bounding box center [431, 234] width 105 height 11
type input "*"
drag, startPoint x: 416, startPoint y: 238, endPoint x: 410, endPoint y: 235, distance: 6.2
click at [409, 235] on input "**********" at bounding box center [431, 234] width 105 height 11
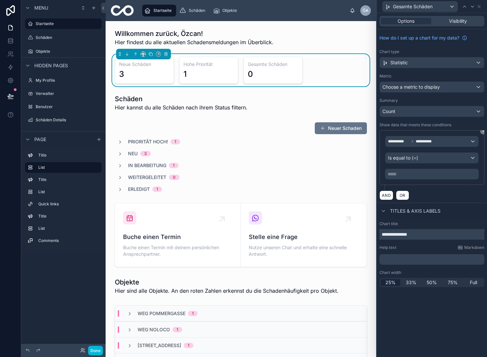
type input "**********"
click at [260, 77] on div "0" at bounding box center [273, 74] width 50 height 11
click at [272, 63] on h3 "Gesamte Schäden" at bounding box center [273, 64] width 50 height 7
drag, startPoint x: 249, startPoint y: 63, endPoint x: 292, endPoint y: 66, distance: 43.3
click at [292, 66] on h3 "Gesamte Schäden" at bounding box center [273, 64] width 50 height 7
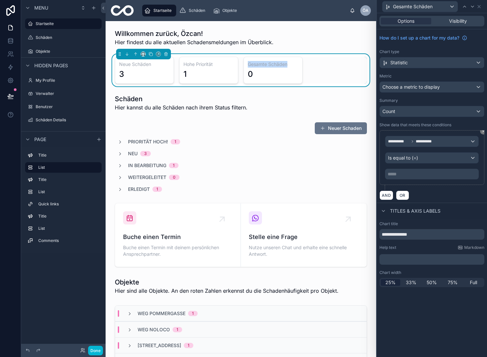
click at [293, 66] on h3 "Gesamte Schäden" at bounding box center [273, 64] width 50 height 7
click at [484, 133] on icon at bounding box center [483, 131] width 4 height 4
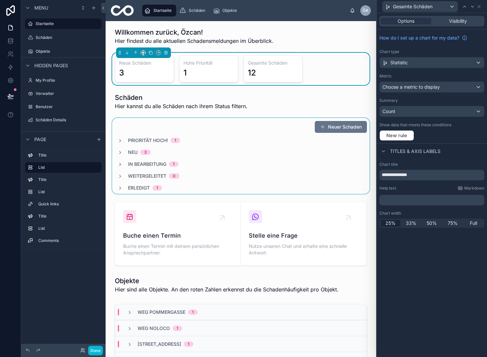
scroll to position [5, 0]
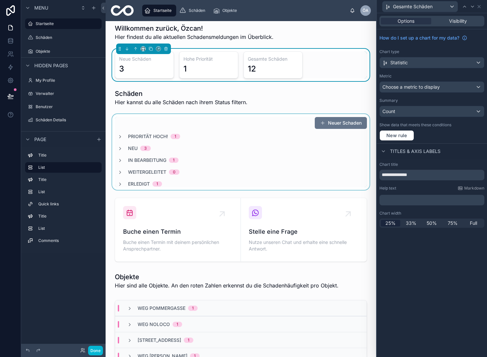
click at [120, 183] on div at bounding box center [241, 152] width 260 height 76
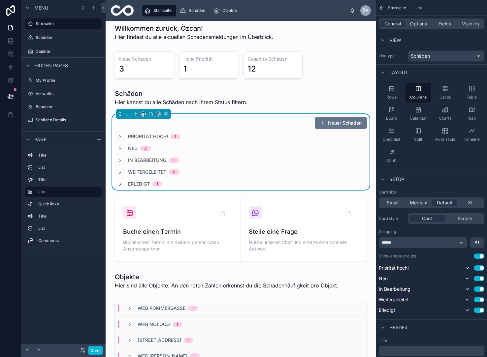
click at [119, 184] on icon at bounding box center [119, 184] width 5 height 5
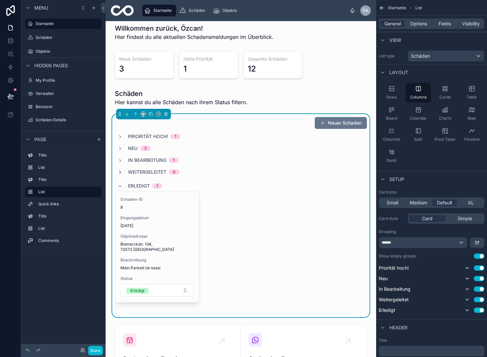
click at [121, 172] on icon at bounding box center [119, 172] width 5 height 5
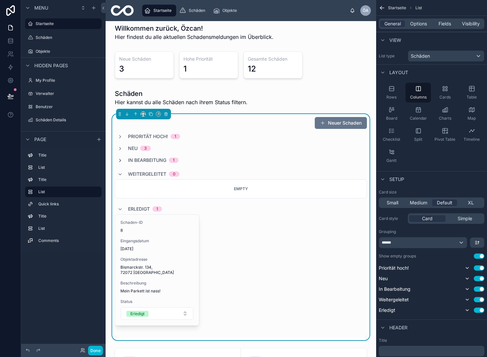
click at [121, 160] on icon at bounding box center [119, 160] width 5 height 5
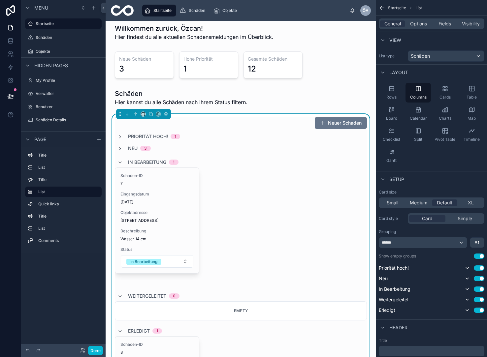
click at [119, 148] on icon at bounding box center [119, 148] width 5 height 5
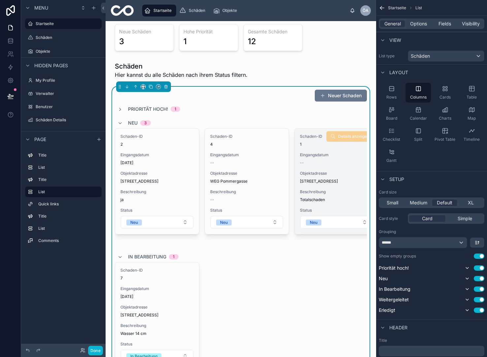
scroll to position [30, 0]
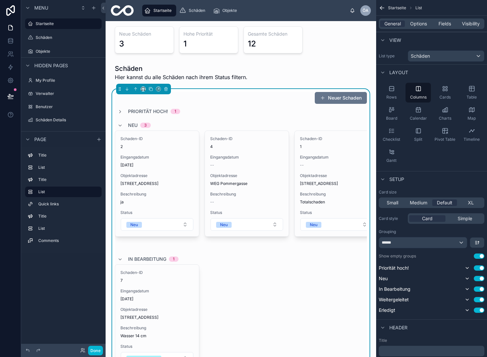
click at [154, 109] on span "Priorität hoch!" at bounding box center [148, 111] width 40 height 7
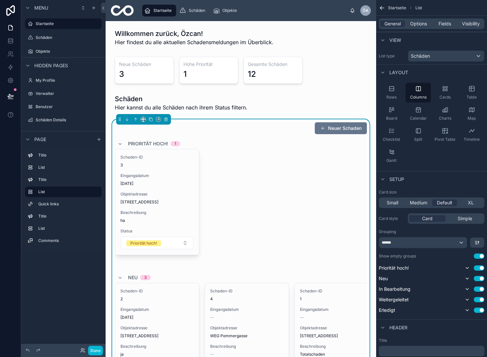
scroll to position [0, 0]
click at [268, 70] on div at bounding box center [241, 70] width 260 height 32
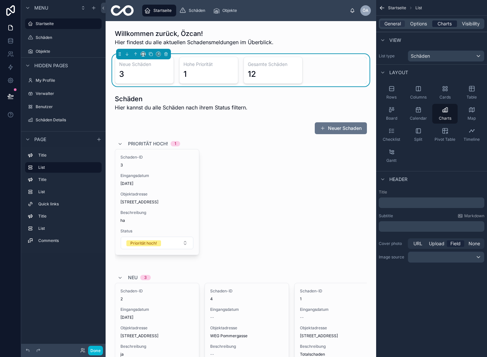
click at [447, 25] on span "Charts" at bounding box center [445, 23] width 14 height 7
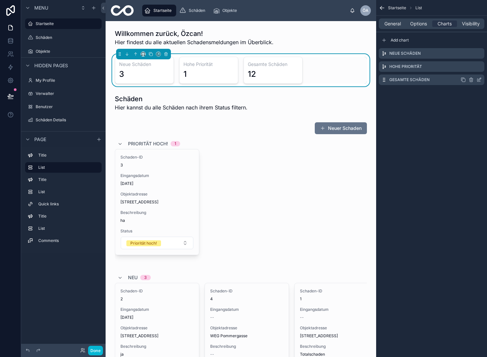
click at [480, 80] on icon "scrollable content" at bounding box center [478, 79] width 5 height 5
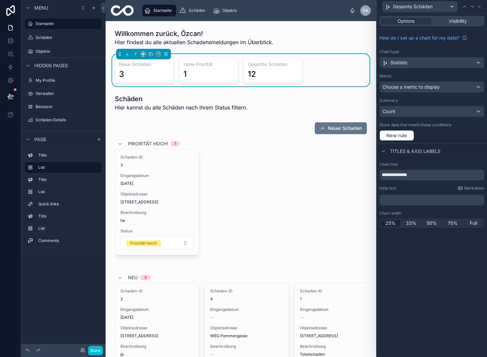
click at [409, 86] on span "Choose a metric to display" at bounding box center [410, 87] width 57 height 6
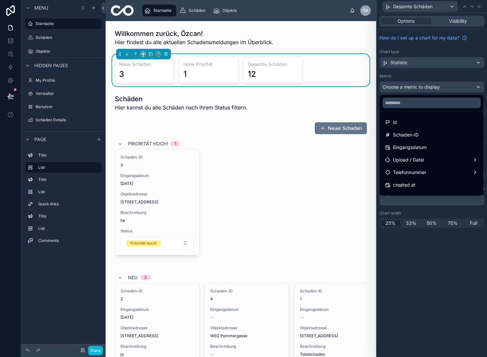
click at [409, 86] on div at bounding box center [432, 178] width 110 height 357
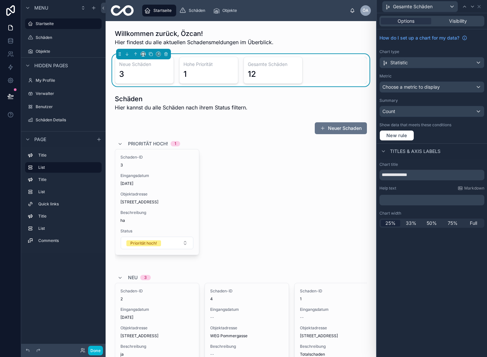
click at [406, 111] on div "Count" at bounding box center [432, 111] width 104 height 11
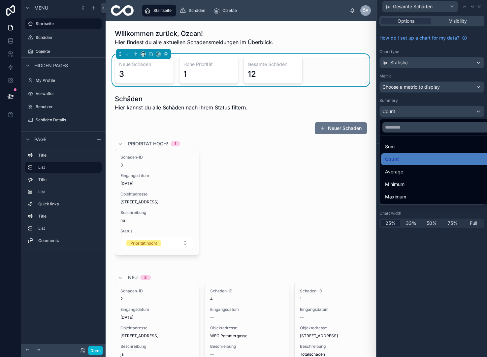
click at [396, 88] on div at bounding box center [432, 178] width 110 height 357
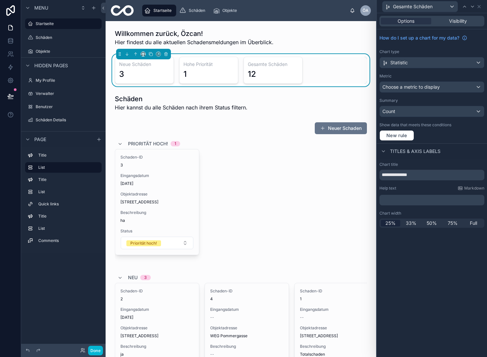
click at [398, 86] on span "Choose a metric to display" at bounding box center [410, 87] width 57 height 6
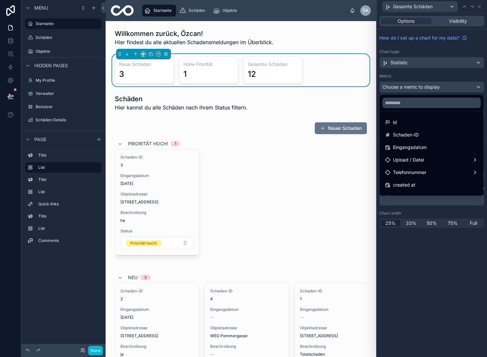
click at [402, 90] on div at bounding box center [432, 178] width 110 height 357
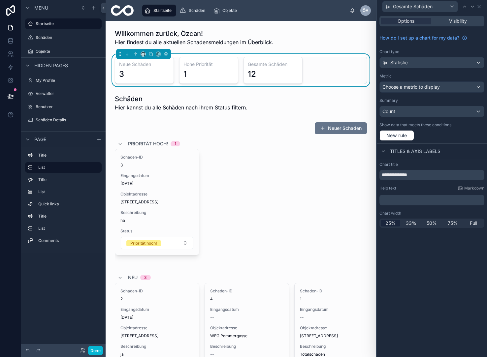
click at [402, 90] on span "Choose a metric to display" at bounding box center [410, 87] width 57 height 7
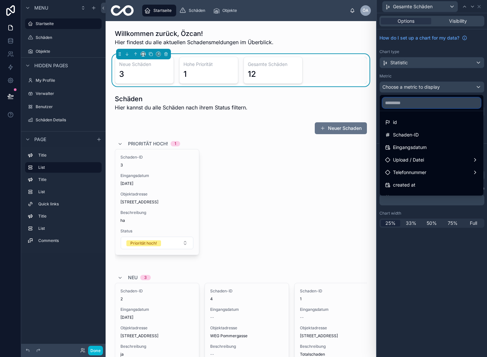
click at [405, 102] on input "text" at bounding box center [431, 103] width 98 height 11
click at [411, 87] on div at bounding box center [432, 178] width 110 height 357
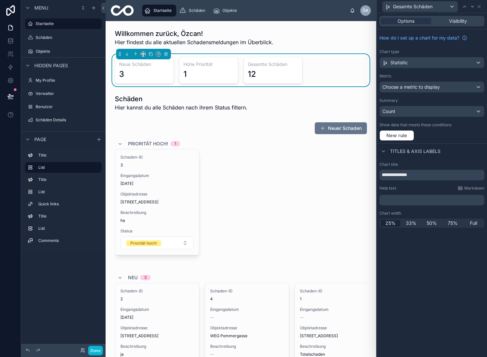
click at [413, 86] on span "Choose a metric to display" at bounding box center [410, 87] width 57 height 6
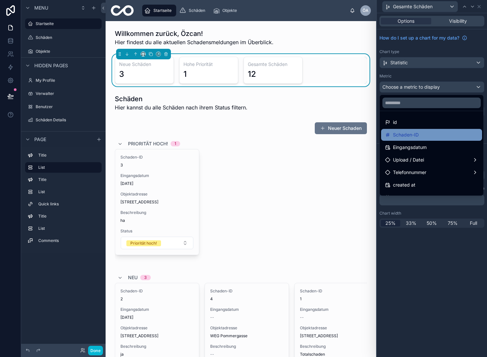
click at [425, 133] on div "Schaden-ID" at bounding box center [431, 135] width 93 height 8
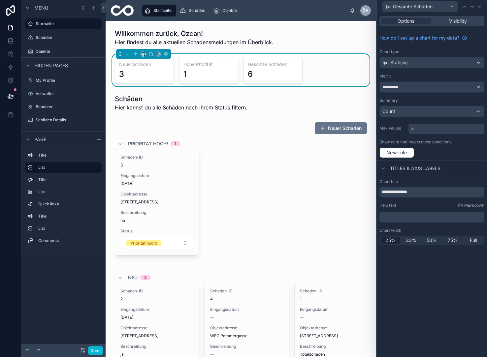
click at [285, 65] on h3 "Gesamte Schäden" at bounding box center [273, 64] width 50 height 7
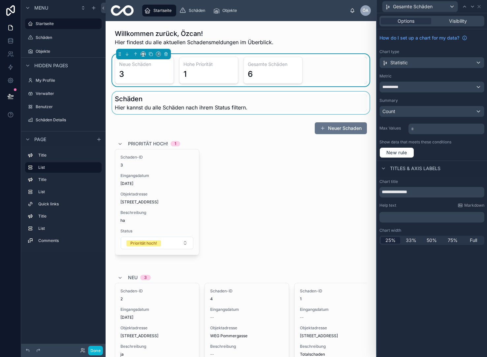
click at [194, 107] on div at bounding box center [241, 103] width 260 height 22
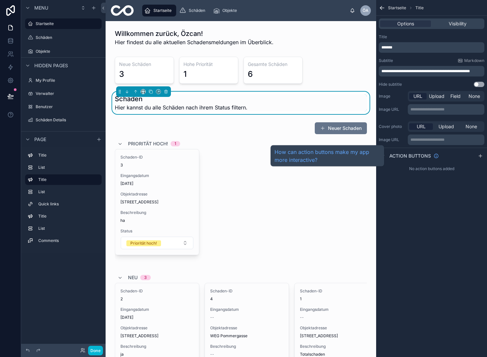
click at [413, 154] on span "Action buttons" at bounding box center [410, 156] width 42 height 7
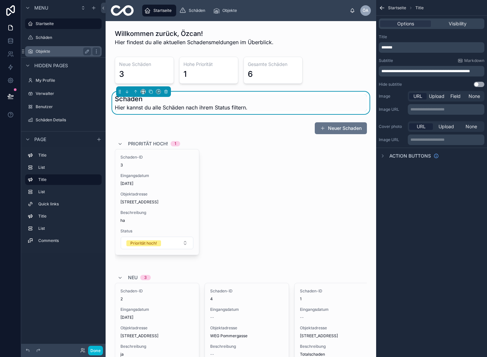
click at [46, 50] on label "Objekte" at bounding box center [62, 51] width 53 height 5
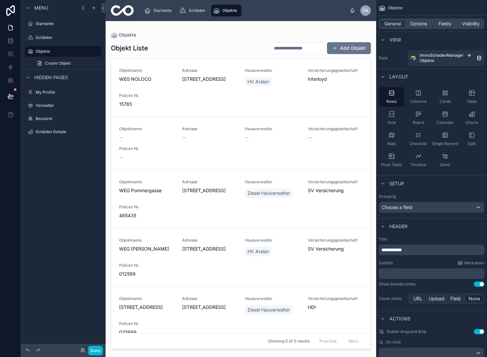
click at [278, 106] on div at bounding box center [241, 185] width 271 height 328
click at [252, 94] on div "Objektname WEG NOLOCO Adresse [STREET_ADDRESS][GEOGRAPHIC_DATA] HV Arslan Versi…" at bounding box center [241, 88] width 244 height 40
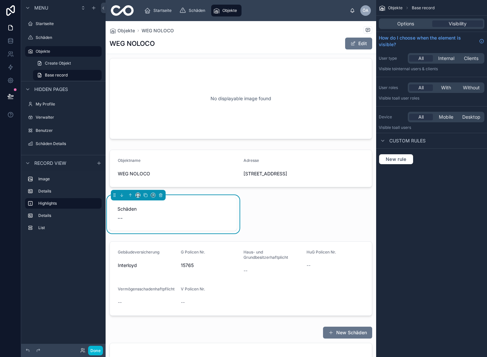
click at [288, 230] on div "No displayable image found Objektname WEG NOLOCO Adresse [STREET_ADDRESS][GEOGR…" at bounding box center [241, 225] width 271 height 341
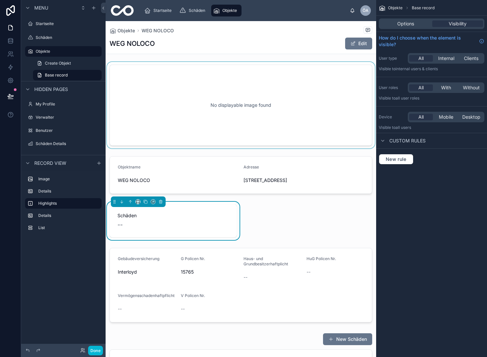
click at [236, 102] on div at bounding box center [241, 105] width 271 height 86
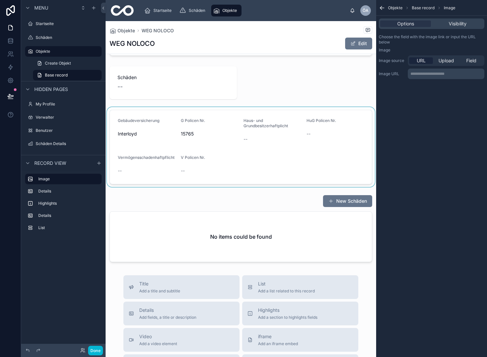
scroll to position [140, 0]
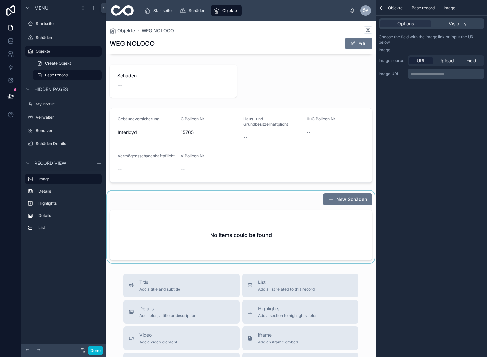
click at [239, 246] on div at bounding box center [241, 227] width 271 height 73
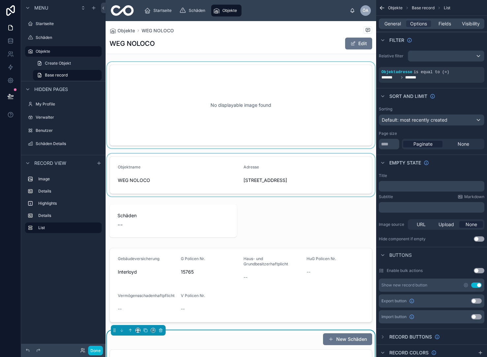
scroll to position [0, 0]
click at [42, 50] on label "Objekte" at bounding box center [62, 51] width 53 height 5
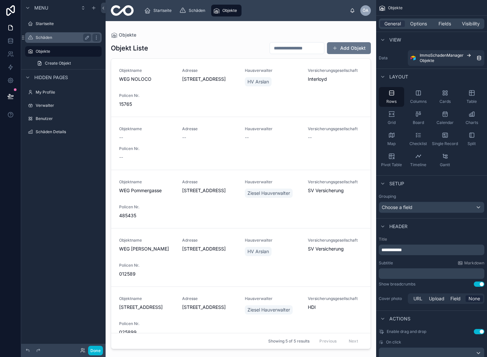
click at [57, 40] on label "Schäden" at bounding box center [62, 37] width 53 height 5
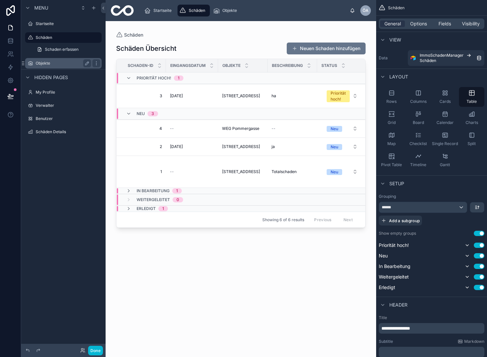
click at [51, 64] on label "Objekte" at bounding box center [62, 63] width 53 height 5
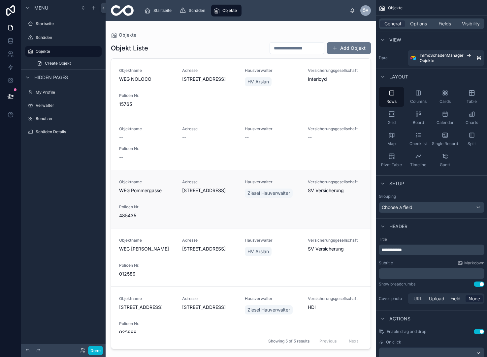
click at [213, 202] on div "Objektname WEG Pommergasse Adresse [STREET_ADDRESS] Hausverwalter Ziesel Hauver…" at bounding box center [241, 200] width 244 height 40
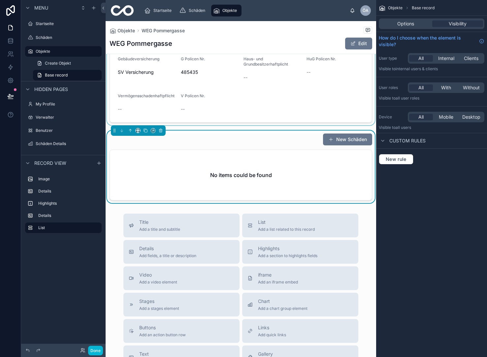
scroll to position [206, 0]
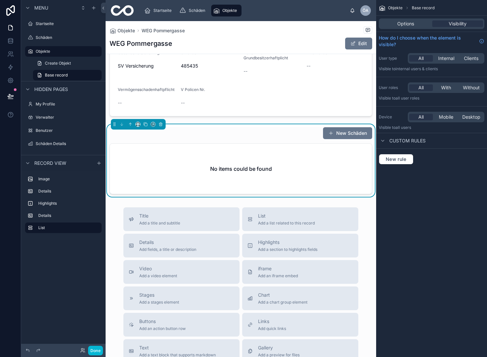
click at [244, 173] on h2 "No items could be found" at bounding box center [241, 169] width 62 height 8
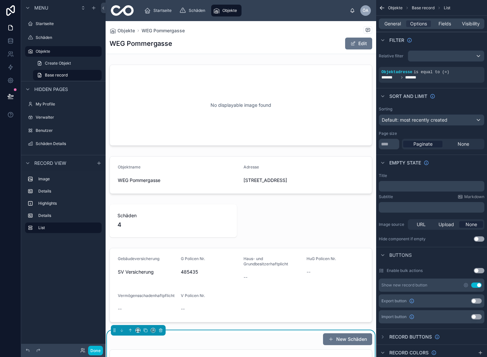
scroll to position [0, 0]
click at [42, 26] on label "Startseite" at bounding box center [62, 23] width 53 height 5
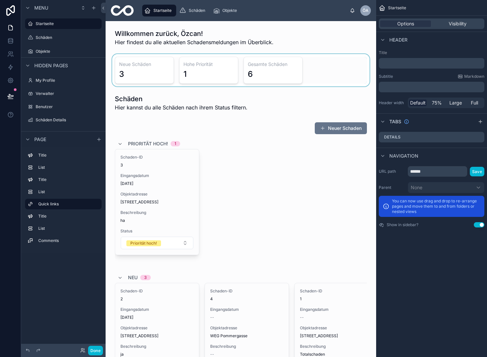
click at [138, 63] on div at bounding box center [241, 70] width 260 height 32
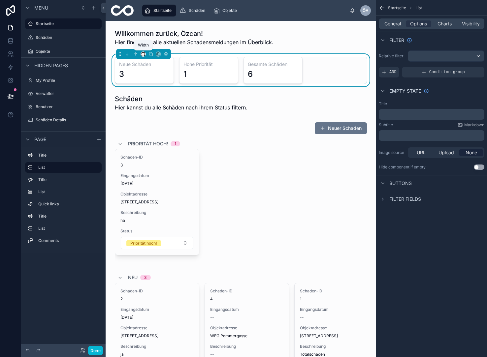
click at [142, 55] on icon at bounding box center [142, 55] width 1 height 1
click at [151, 78] on span "25%" at bounding box center [151, 79] width 10 height 8
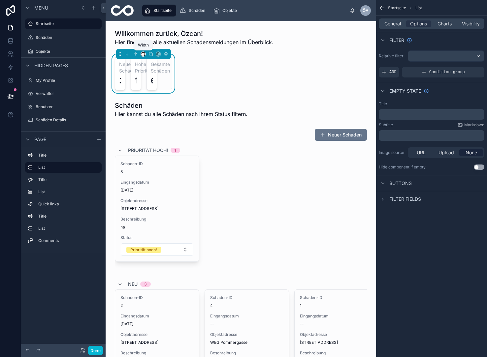
click at [144, 54] on icon at bounding box center [143, 54] width 5 height 5
click at [153, 102] on span "50%" at bounding box center [151, 104] width 10 height 8
click at [142, 55] on icon at bounding box center [142, 55] width 1 height 0
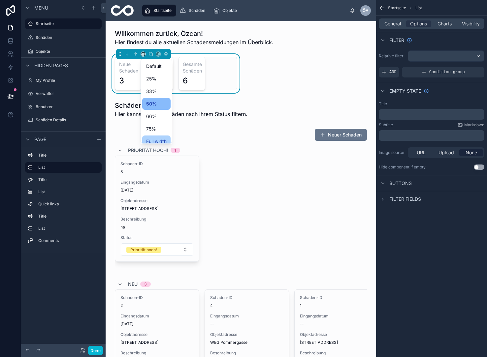
click at [152, 140] on span "Full width" at bounding box center [156, 142] width 20 height 8
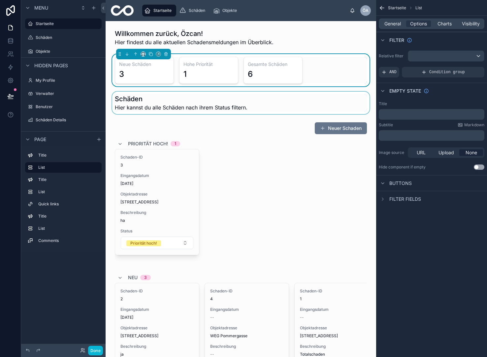
click at [308, 108] on div at bounding box center [241, 103] width 260 height 22
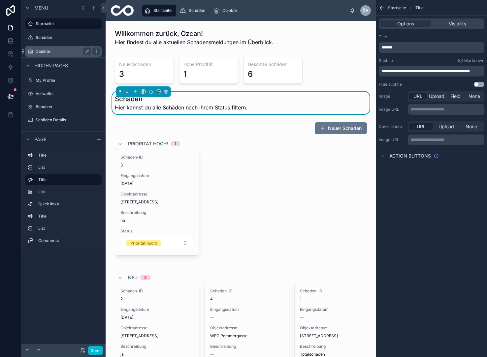
click at [45, 49] on label "Objekte" at bounding box center [62, 51] width 53 height 5
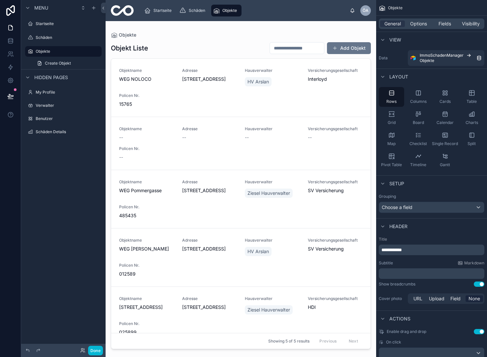
click at [205, 100] on div at bounding box center [241, 185] width 271 height 328
click at [176, 88] on div "Objektname WEG NOLOCO Adresse [STREET_ADDRESS][GEOGRAPHIC_DATA] HV Arslan Versi…" at bounding box center [241, 88] width 244 height 40
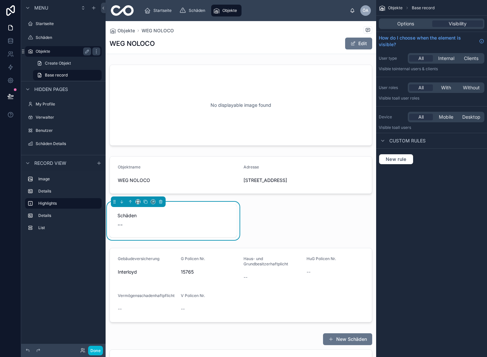
click at [58, 52] on label "Objekte" at bounding box center [62, 51] width 53 height 5
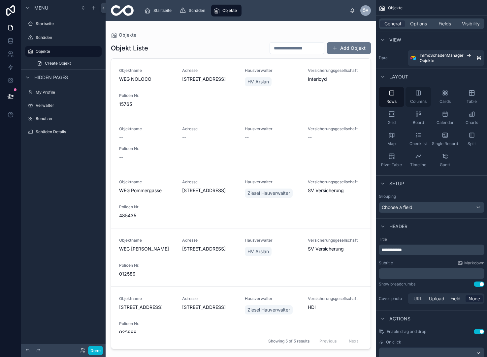
click at [420, 97] on div "Columns" at bounding box center [418, 97] width 25 height 20
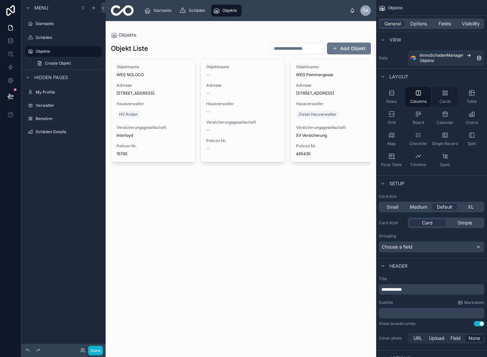
click at [444, 97] on div "Cards" at bounding box center [444, 97] width 25 height 20
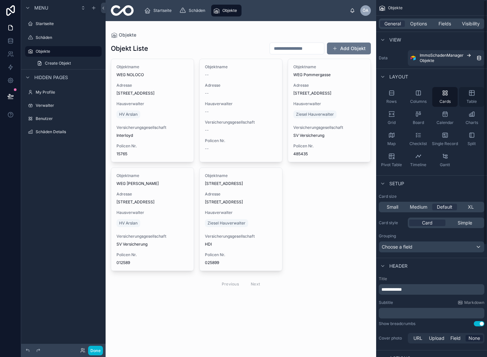
click at [475, 97] on div "Table" at bounding box center [471, 97] width 25 height 20
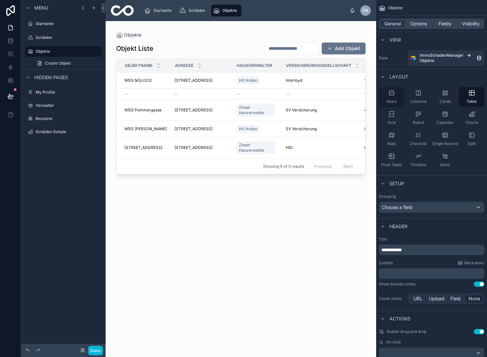
click at [393, 99] on span "Rows" at bounding box center [391, 101] width 10 height 5
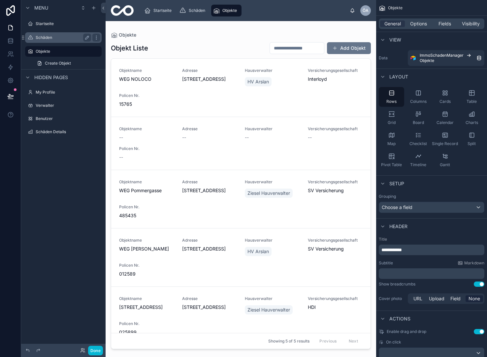
click at [52, 34] on div "Schäden" at bounding box center [63, 38] width 55 height 8
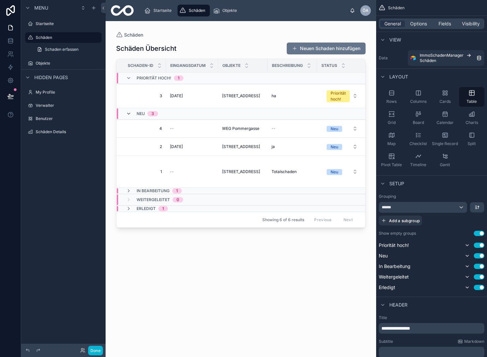
click at [129, 115] on icon at bounding box center [128, 113] width 5 height 5
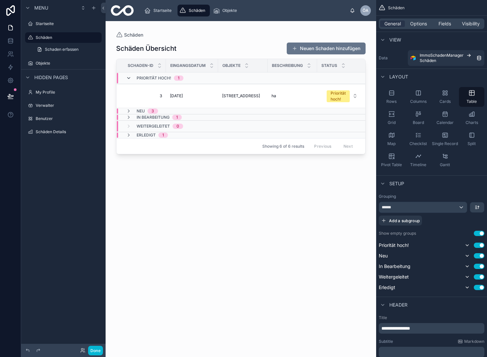
click at [129, 79] on icon at bounding box center [128, 78] width 5 height 5
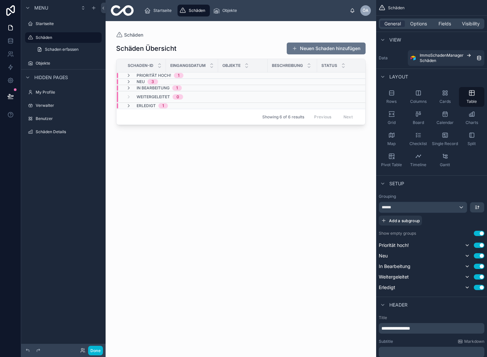
click at [201, 14] on div "Schäden" at bounding box center [194, 10] width 28 height 11
click at [395, 105] on div "Rows" at bounding box center [391, 97] width 25 height 20
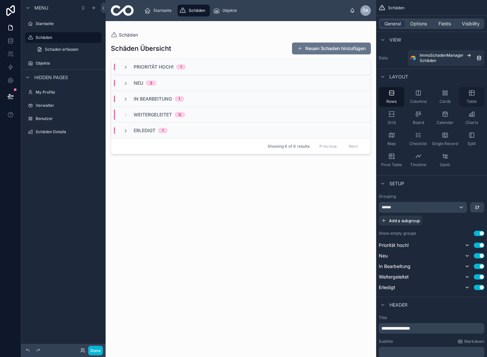
click at [469, 99] on div "Table" at bounding box center [471, 97] width 25 height 20
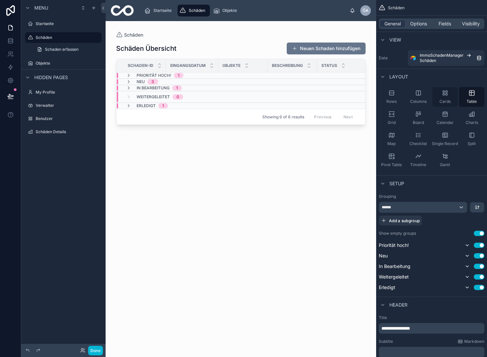
click at [448, 98] on div "Cards" at bounding box center [444, 97] width 25 height 20
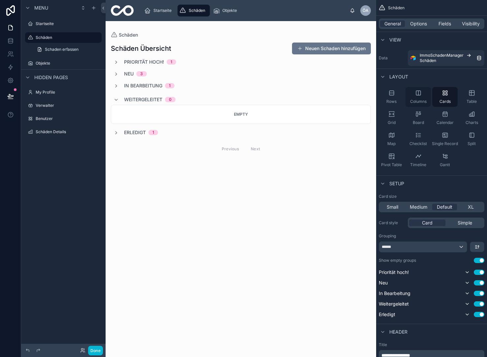
click at [420, 98] on div "Columns" at bounding box center [418, 97] width 25 height 20
click at [416, 98] on div "Columns" at bounding box center [418, 97] width 25 height 20
click at [395, 98] on div "Rows" at bounding box center [391, 97] width 25 height 20
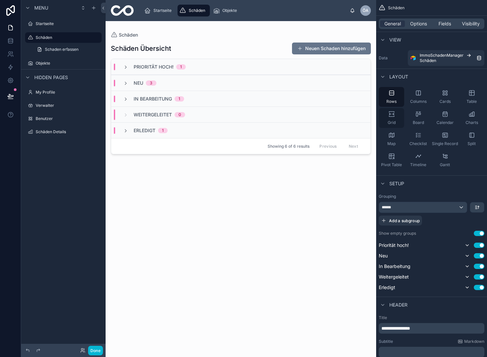
click at [396, 123] on div "Grid" at bounding box center [391, 118] width 25 height 20
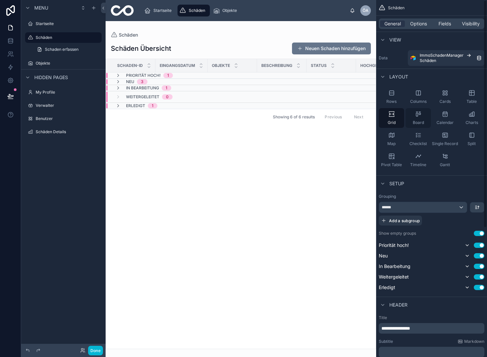
click at [426, 121] on div "Board" at bounding box center [418, 118] width 25 height 20
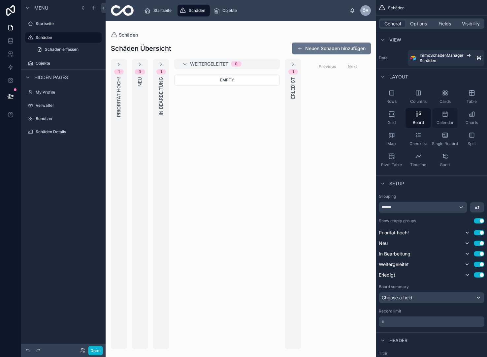
click at [450, 121] on span "Calendar" at bounding box center [445, 122] width 17 height 5
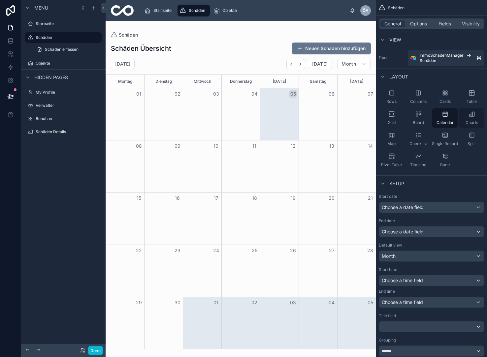
click at [473, 119] on div "Charts" at bounding box center [471, 118] width 25 height 20
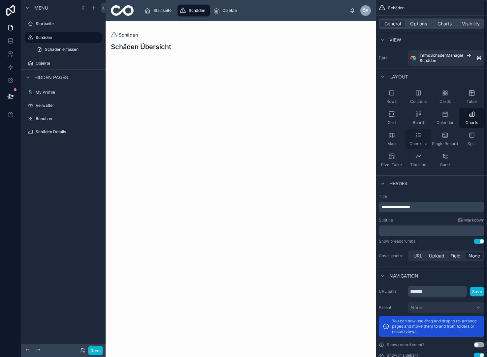
click at [416, 136] on icon "scrollable content" at bounding box center [418, 135] width 7 height 7
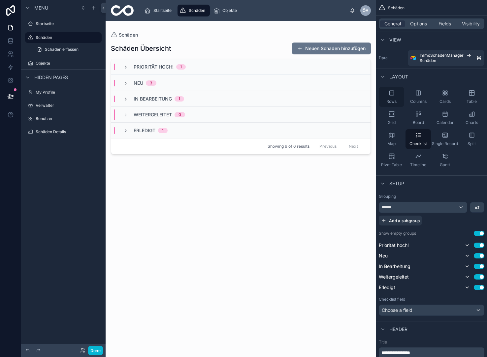
click at [389, 94] on icon "scrollable content" at bounding box center [391, 93] width 7 height 7
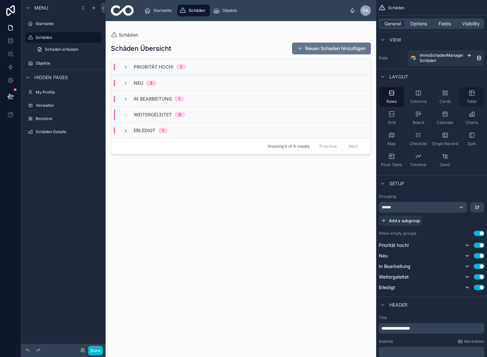
click at [463, 98] on div "Table" at bounding box center [471, 97] width 25 height 20
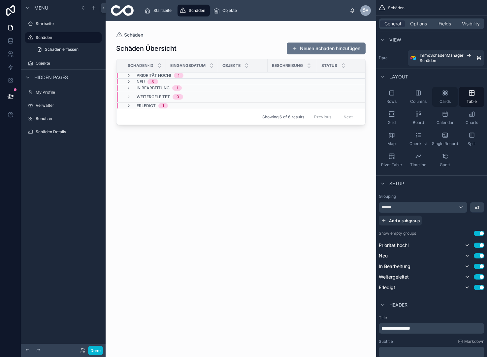
click at [451, 100] on div "Cards" at bounding box center [444, 97] width 25 height 20
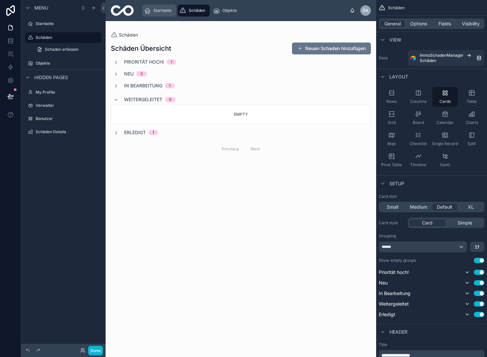
click at [171, 13] on span "Startseite" at bounding box center [162, 10] width 18 height 5
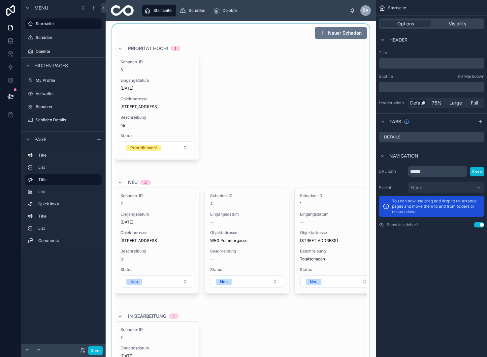
scroll to position [32, 0]
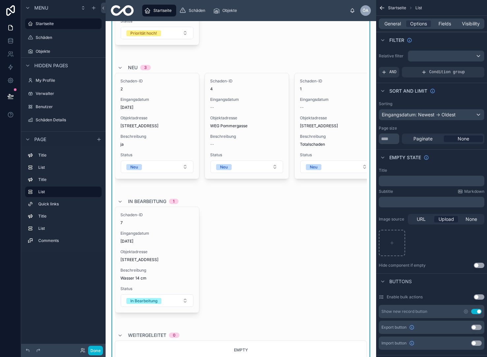
scroll to position [192, 0]
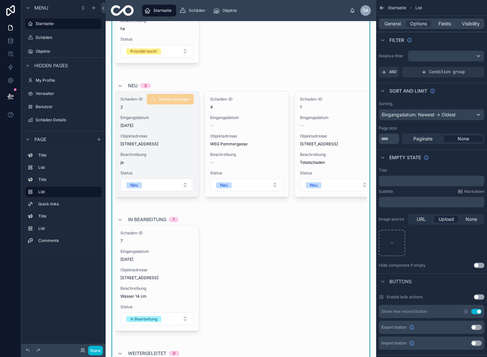
click at [167, 101] on span "Details anzeigen" at bounding box center [170, 99] width 47 height 5
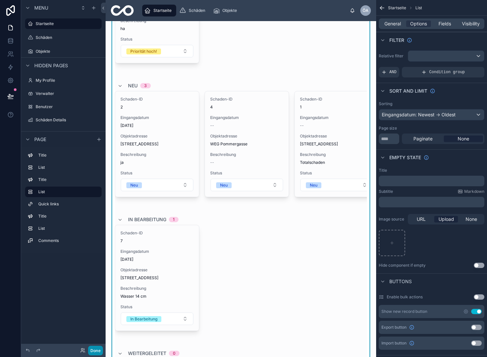
click at [88, 350] on button "Done" at bounding box center [95, 351] width 15 height 10
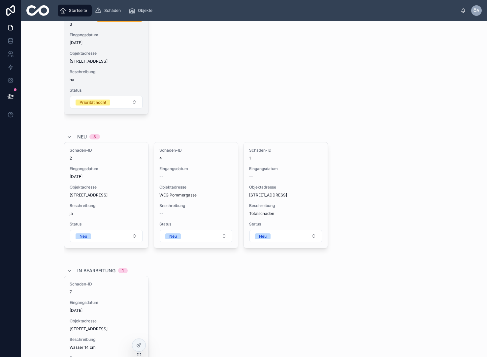
scroll to position [144, 0]
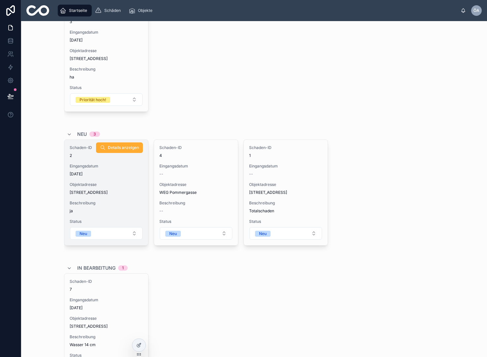
click at [105, 170] on div "Eingangsdatum [DATE]" at bounding box center [106, 170] width 73 height 13
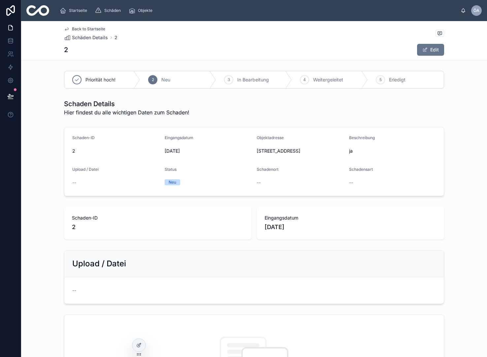
click at [170, 180] on div "Neu" at bounding box center [173, 183] width 8 height 6
click at [111, 111] on span "Hier findest du alle wichtigen Daten zum Schaden!" at bounding box center [126, 113] width 125 height 8
drag, startPoint x: 126, startPoint y: 172, endPoint x: 186, endPoint y: 184, distance: 61.6
click at [186, 184] on form "Schaden-ID 2 Eingangsdatum [DATE] Objektadresse WEG [STREET_ADDRESS] Beschreibu…" at bounding box center [253, 161] width 379 height 69
click at [186, 184] on div "Neu" at bounding box center [208, 183] width 87 height 6
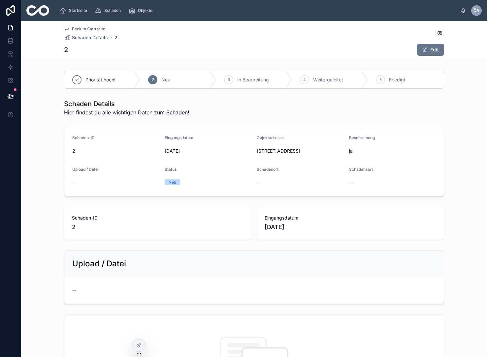
click at [94, 31] on span "Back to Startseite" at bounding box center [88, 28] width 33 height 5
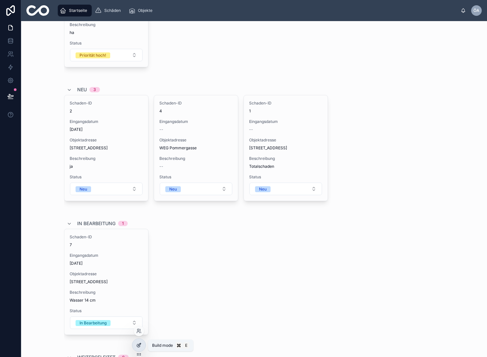
click at [136, 346] on div at bounding box center [138, 345] width 13 height 13
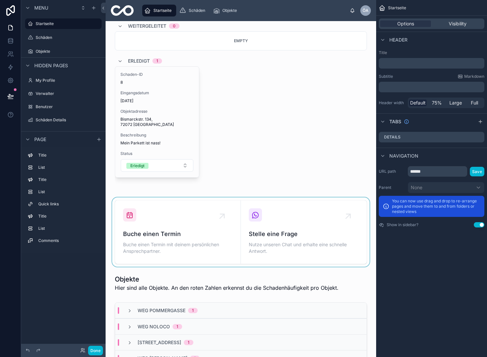
click at [177, 212] on div at bounding box center [241, 232] width 260 height 69
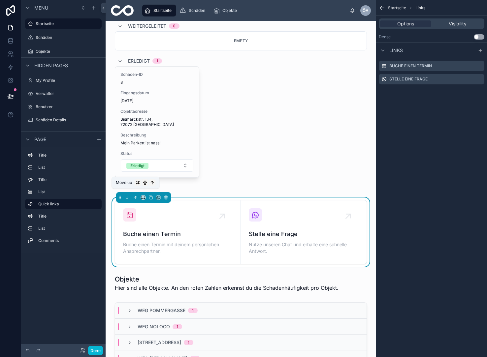
click at [135, 195] on icon at bounding box center [135, 197] width 5 height 5
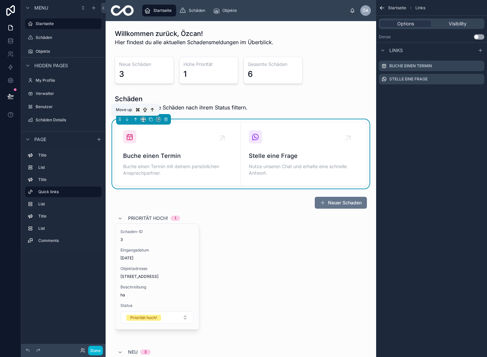
click at [134, 120] on icon at bounding box center [135, 119] width 5 height 5
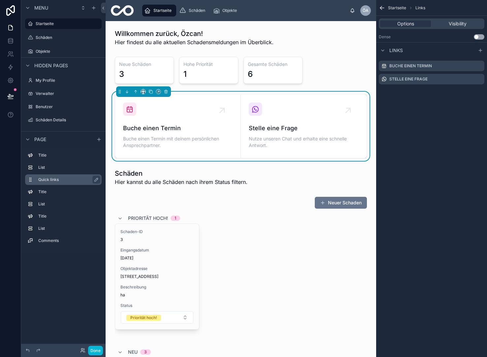
click at [56, 182] on div "Quick links" at bounding box center [68, 180] width 61 height 8
click at [53, 121] on label "Schäden Details" at bounding box center [62, 119] width 53 height 5
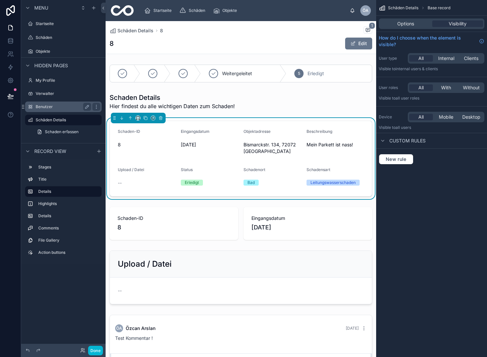
click at [39, 108] on label "Benutzer" at bounding box center [62, 106] width 53 height 5
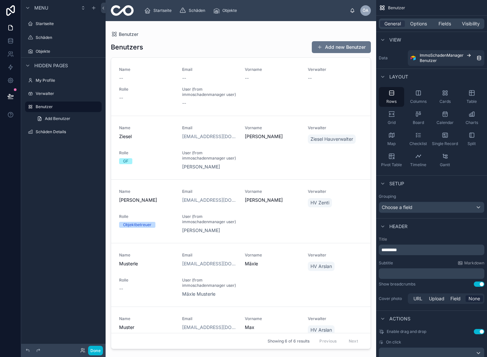
click at [175, 81] on div at bounding box center [241, 185] width 271 height 328
click at [471, 95] on icon "scrollable content" at bounding box center [471, 93] width 5 height 5
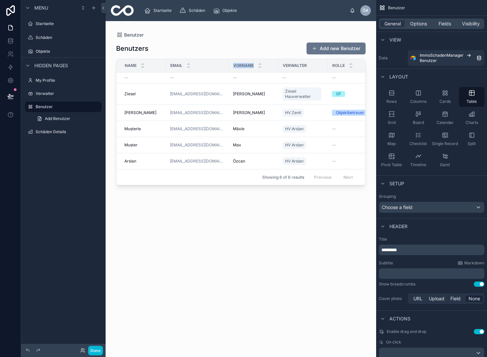
drag, startPoint x: 202, startPoint y: 65, endPoint x: 276, endPoint y: 65, distance: 73.9
click at [276, 65] on tr "Name Email Vorname Verwalter Rolle User (from immoschadenmanager user)" at bounding box center [271, 66] width 311 height 14
click at [195, 46] on div "Benutzers Add new Benutzer" at bounding box center [240, 48] width 249 height 13
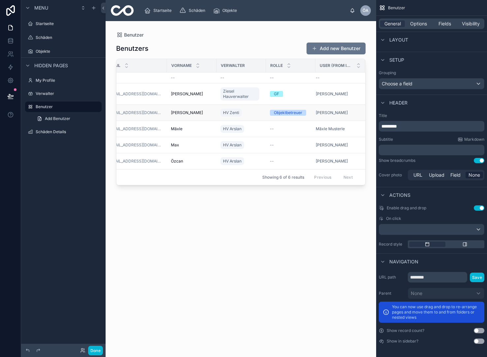
scroll to position [0, 65]
click at [336, 66] on span "User (from immoschadenmanager user)" at bounding box center [335, 65] width 33 height 5
click at [337, 66] on span "User (from immoschadenmanager user)" at bounding box center [335, 65] width 33 height 5
click at [347, 65] on span "User (from immoschadenmanager user)" at bounding box center [335, 65] width 33 height 5
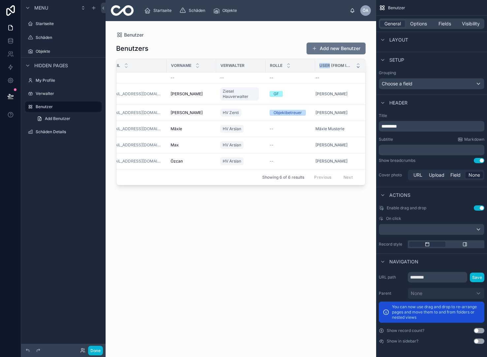
scroll to position [0, 60]
drag, startPoint x: 347, startPoint y: 65, endPoint x: 361, endPoint y: 68, distance: 14.2
click at [361, 68] on div "User (from immoschadenmanager user)" at bounding box center [342, 65] width 49 height 13
click at [346, 65] on span "User (from immoschadenmanager user)" at bounding box center [338, 65] width 33 height 5
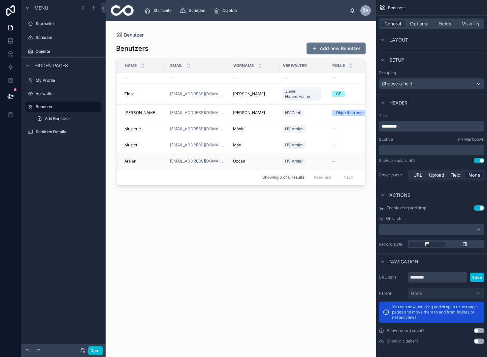
scroll to position [0, 0]
click at [54, 25] on label "Startseite" at bounding box center [62, 23] width 53 height 5
